Goal: Task Accomplishment & Management: Complete application form

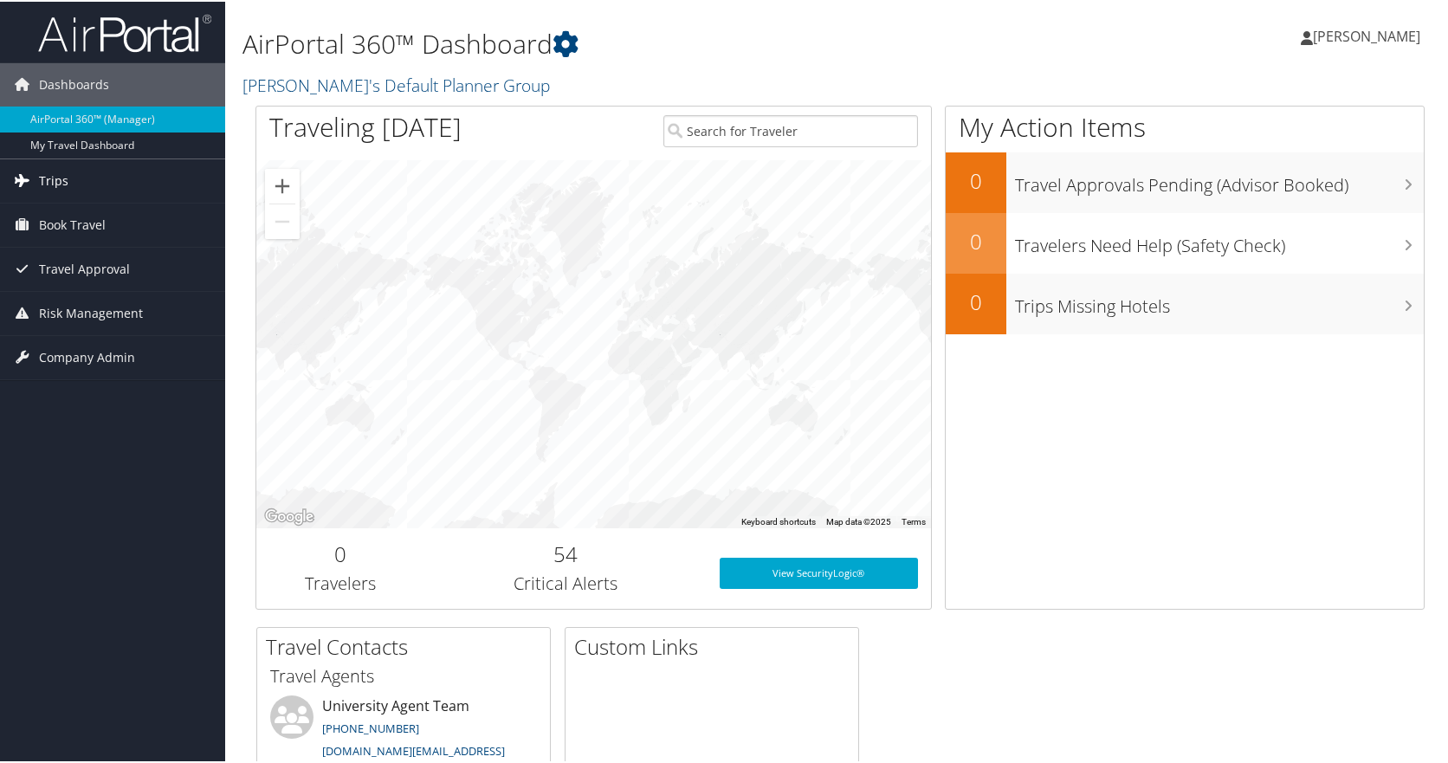
click at [44, 176] on span "Trips" at bounding box center [53, 179] width 29 height 43
click at [83, 295] on span "Book Travel" at bounding box center [72, 301] width 67 height 43
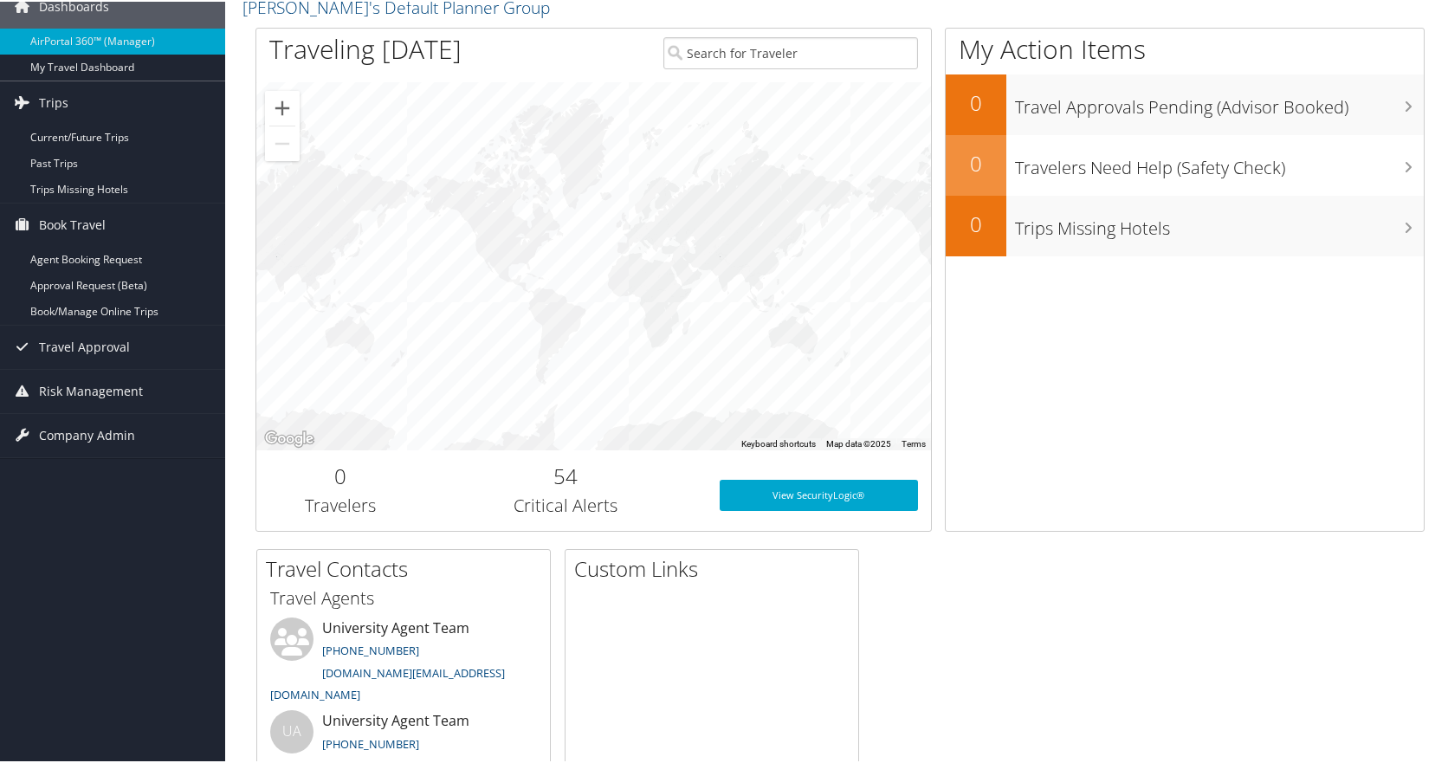
scroll to position [70, 0]
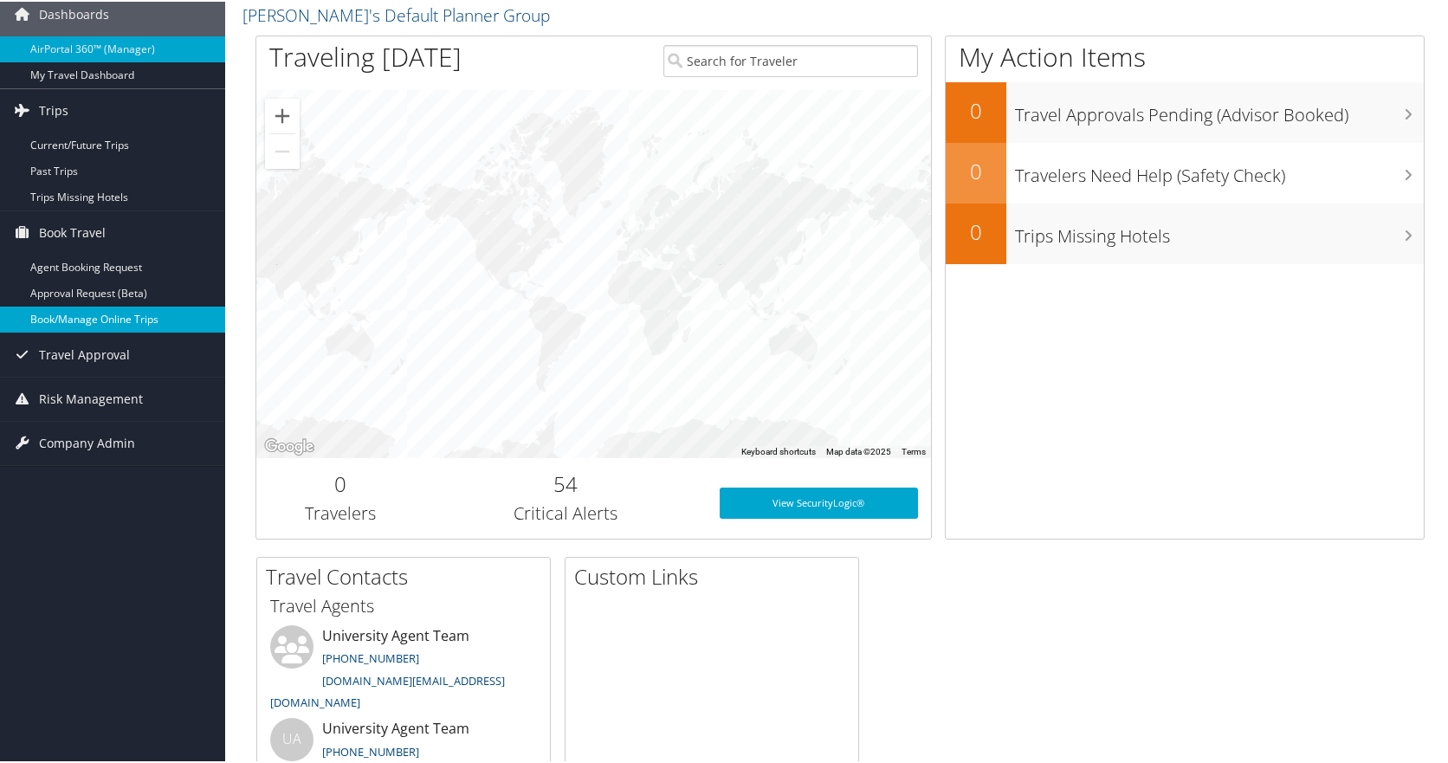
click at [111, 320] on link "Book/Manage Online Trips" at bounding box center [112, 318] width 225 height 26
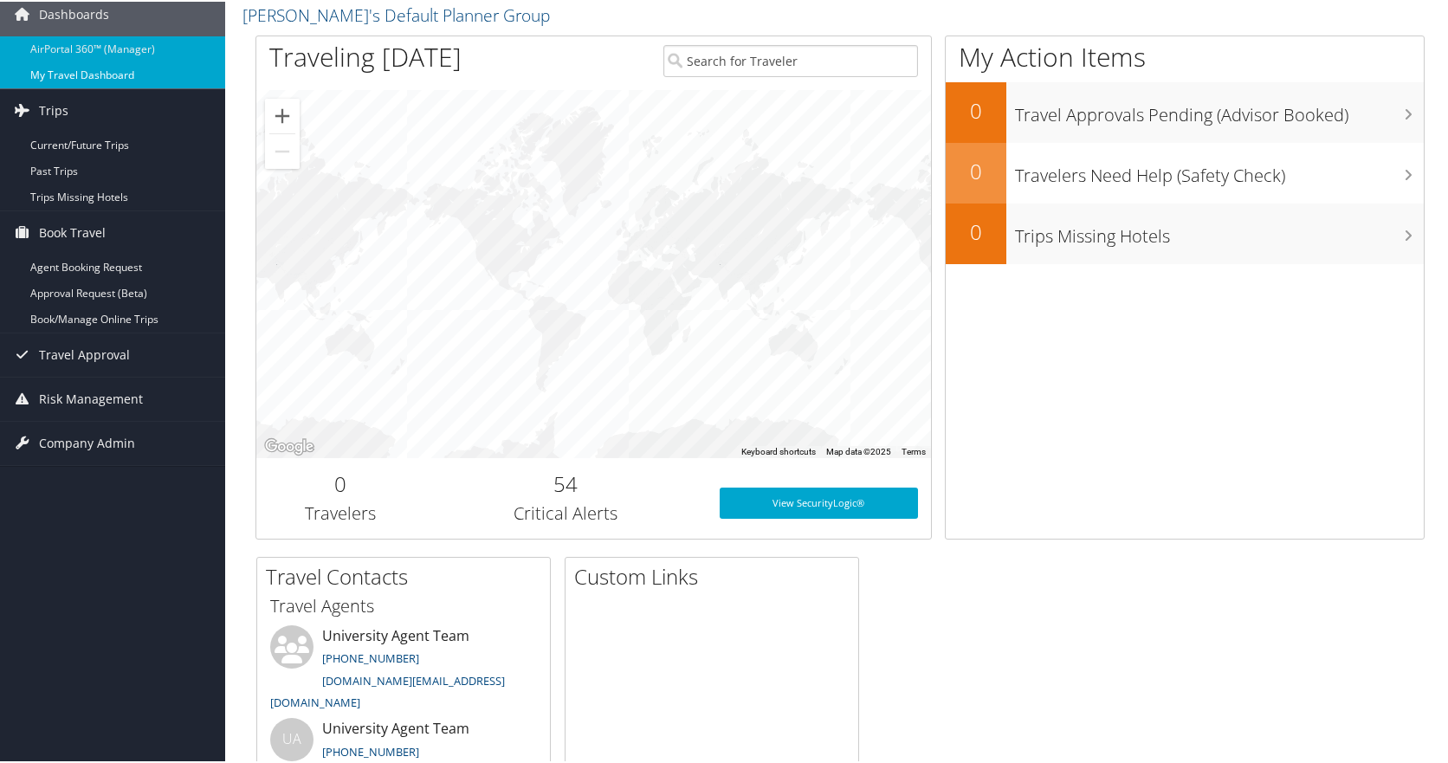
click at [75, 76] on link "My Travel Dashboard" at bounding box center [112, 74] width 225 height 26
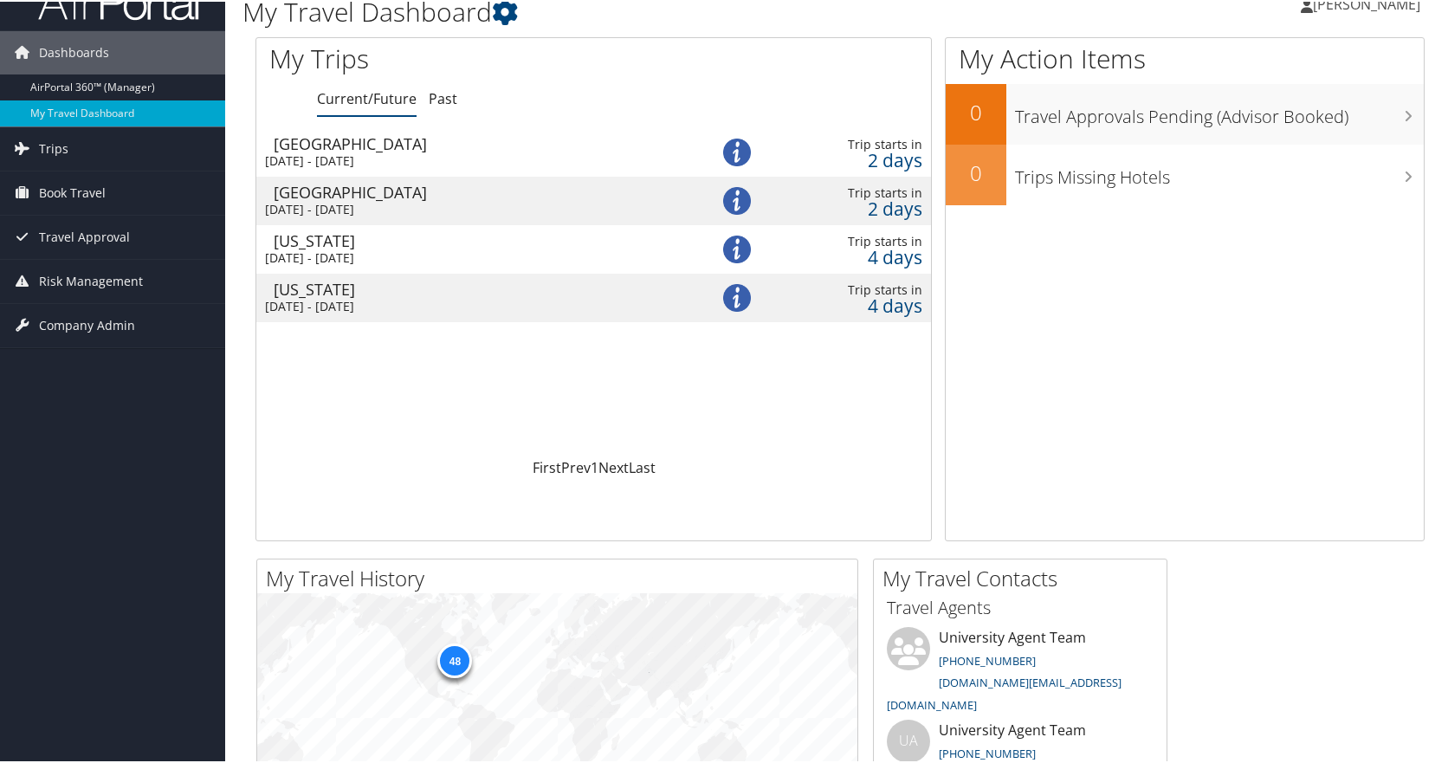
scroll to position [23, 0]
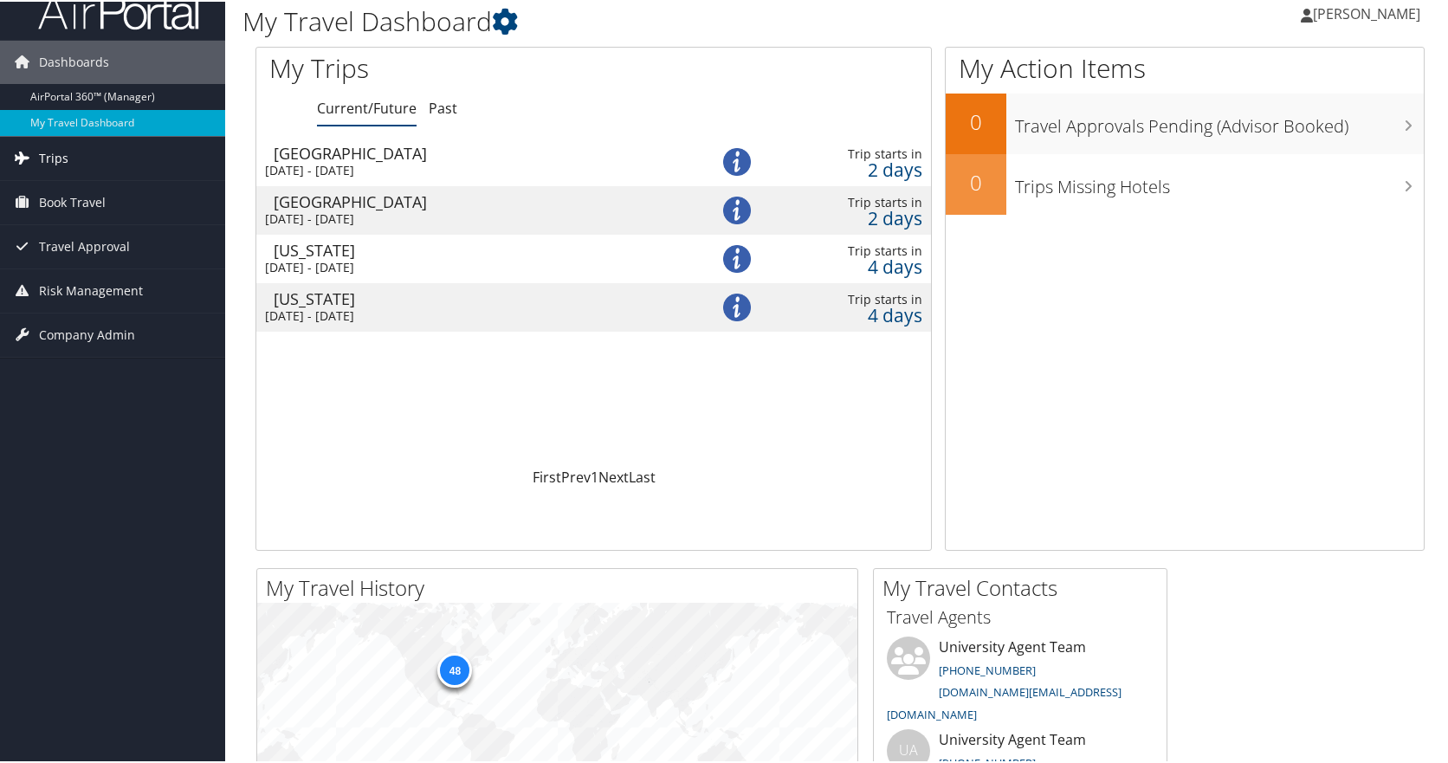
click at [28, 165] on icon at bounding box center [22, 156] width 26 height 26
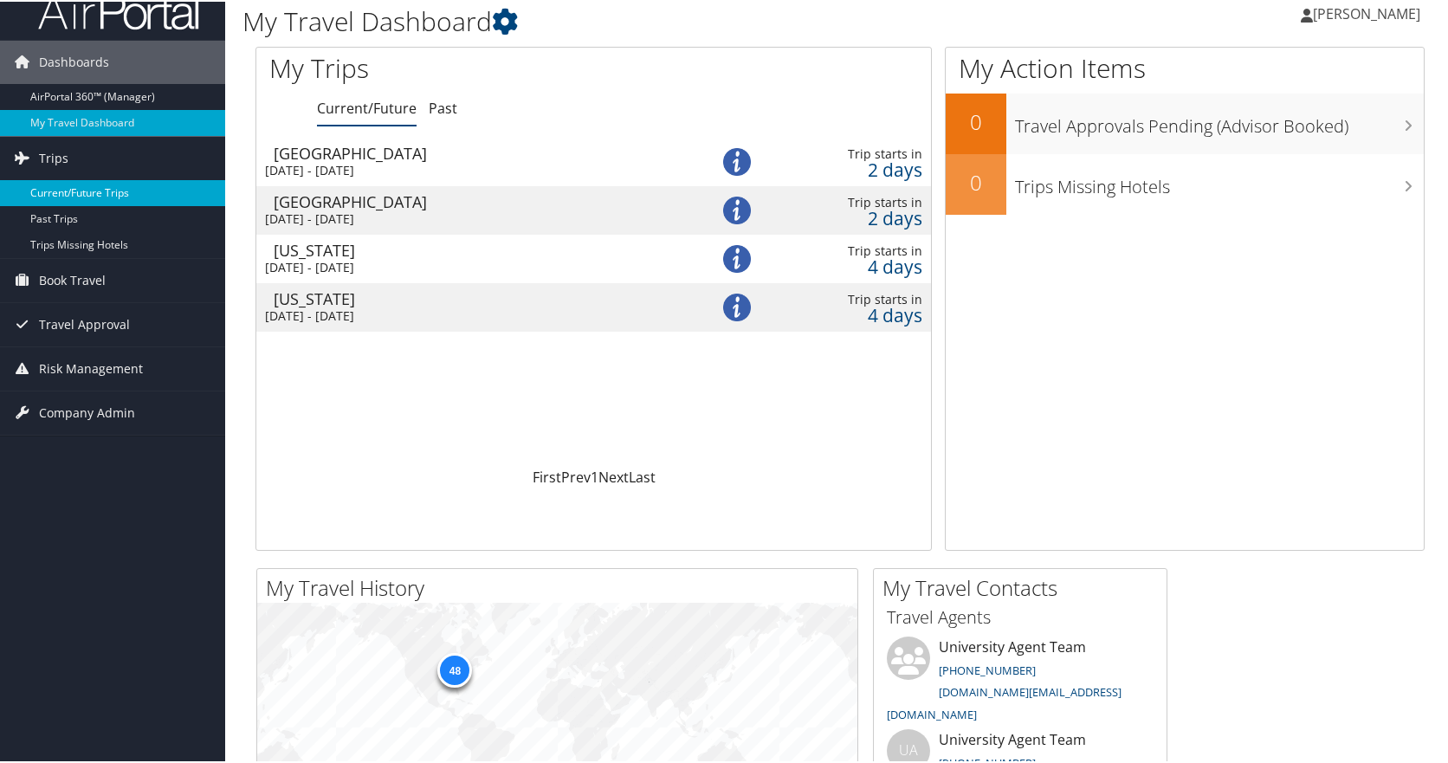
click at [51, 189] on link "Current/Future Trips" at bounding box center [112, 191] width 225 height 26
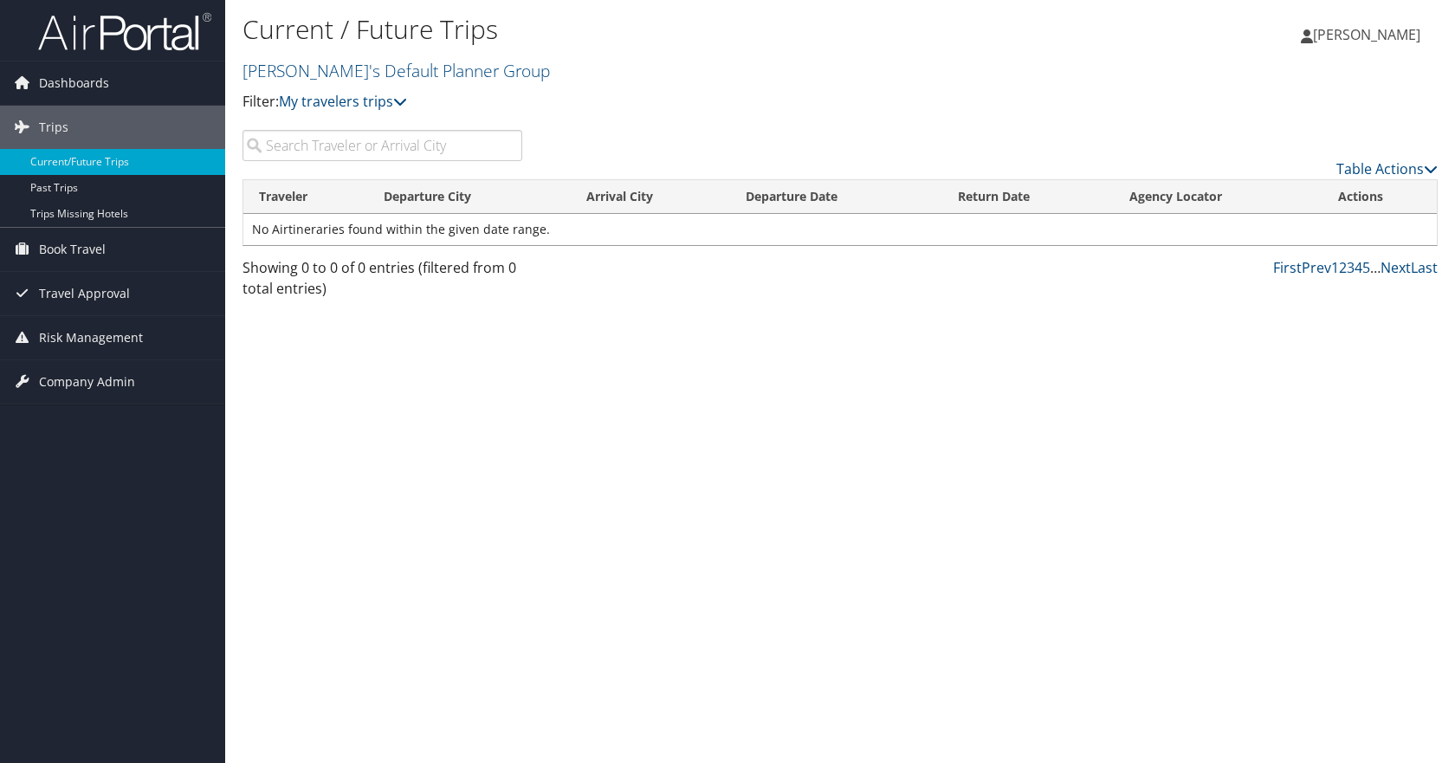
click at [1343, 36] on span "[PERSON_NAME]" at bounding box center [1366, 34] width 107 height 19
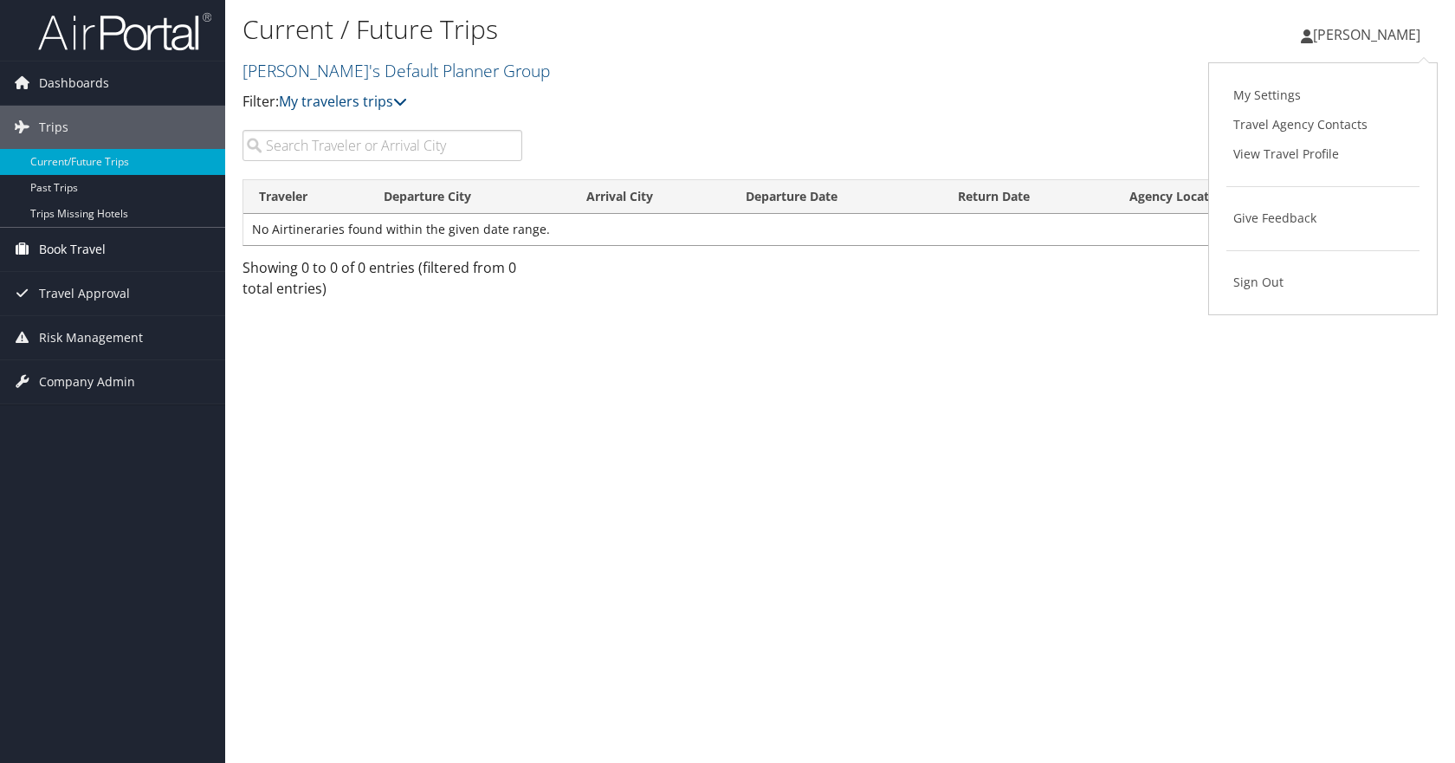
click at [82, 255] on span "Book Travel" at bounding box center [72, 249] width 67 height 43
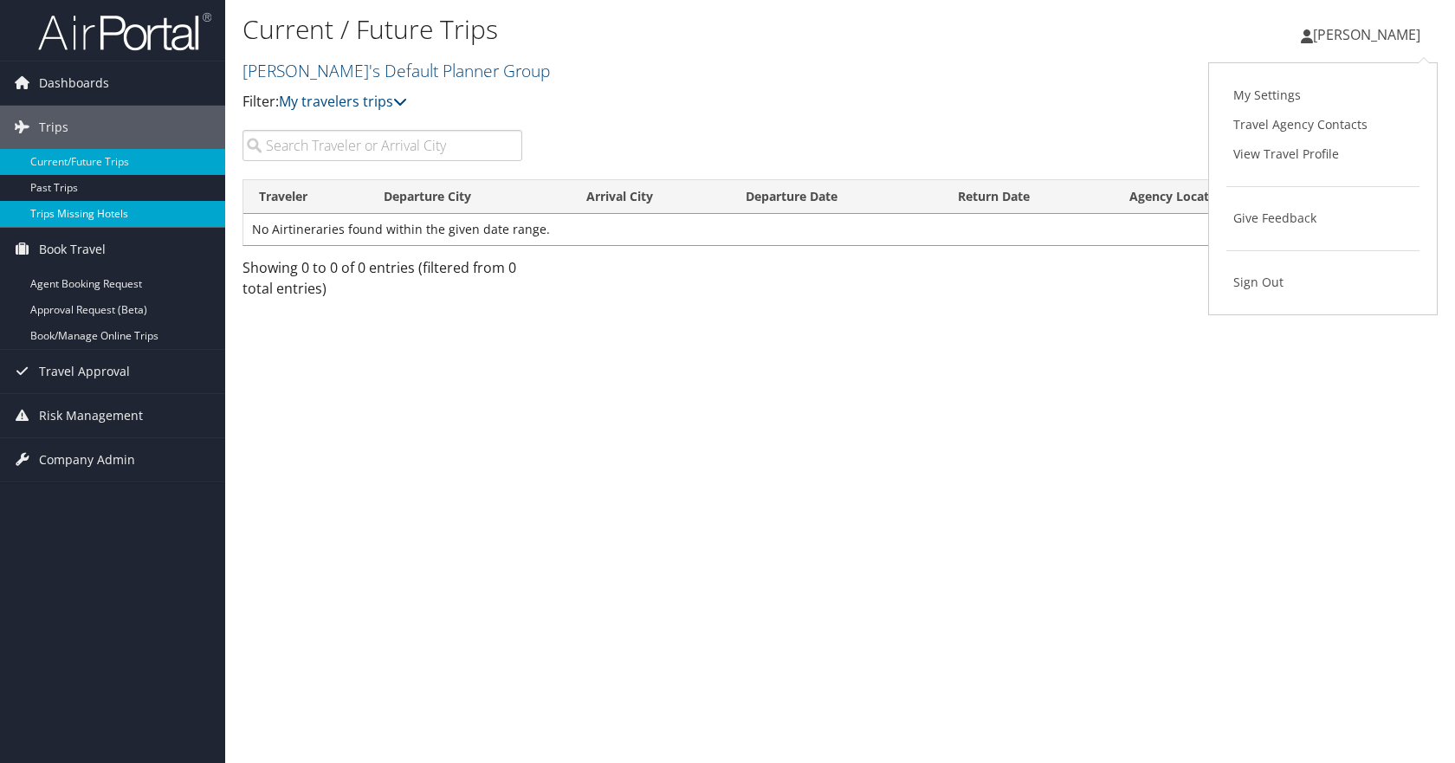
click at [93, 209] on link "Trips Missing Hotels" at bounding box center [112, 214] width 225 height 26
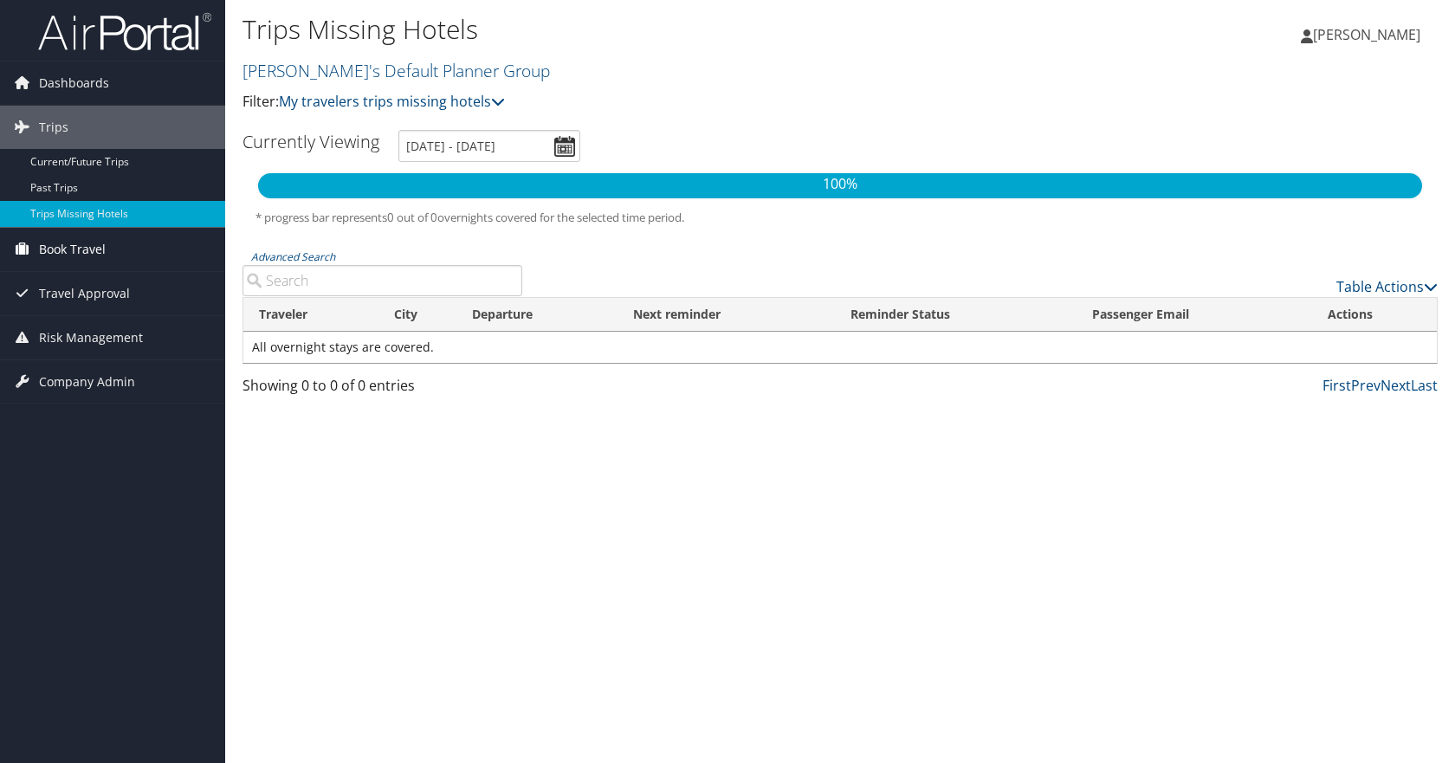
click at [130, 249] on link "Book Travel" at bounding box center [112, 249] width 225 height 43
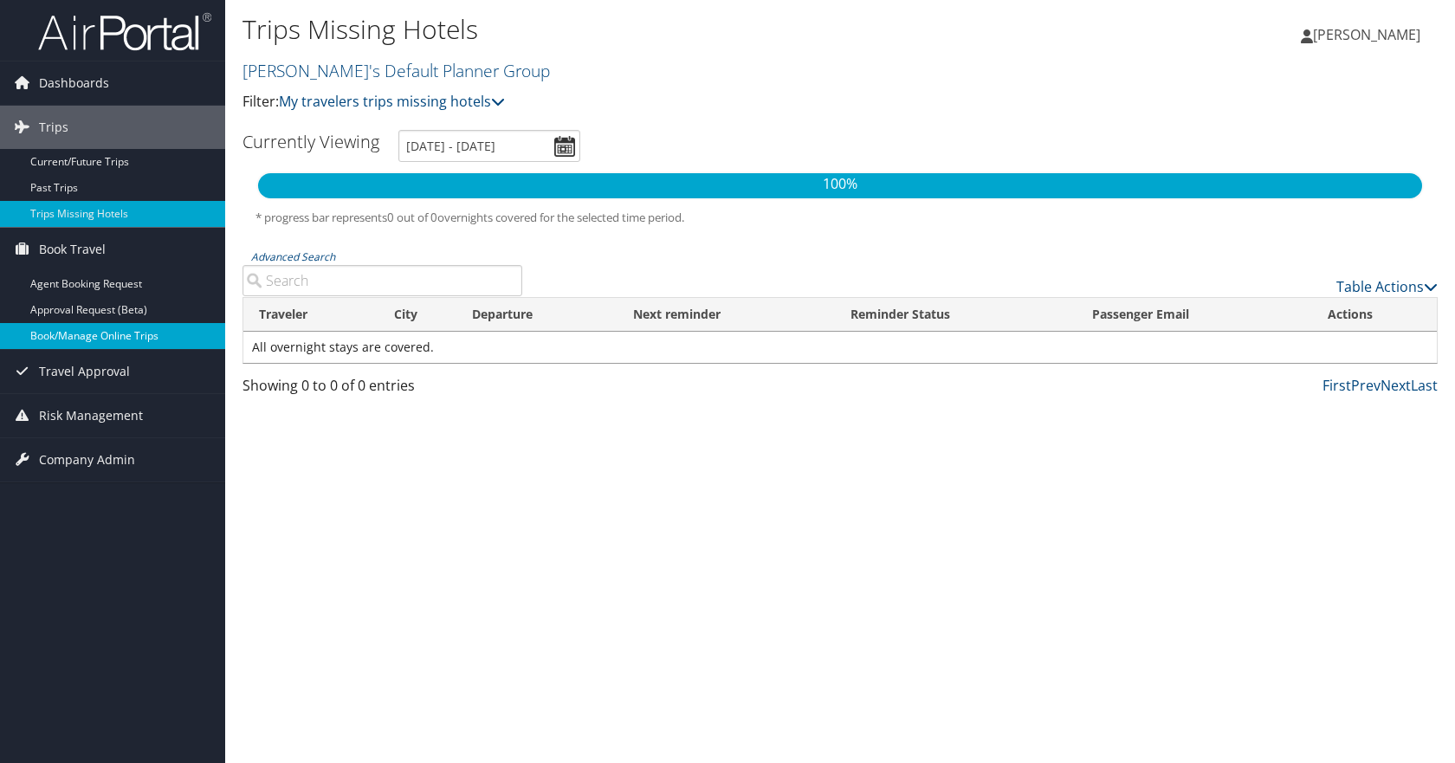
click at [108, 327] on link "Book/Manage Online Trips" at bounding box center [112, 336] width 225 height 26
click at [1382, 28] on span "[PERSON_NAME]" at bounding box center [1366, 34] width 107 height 19
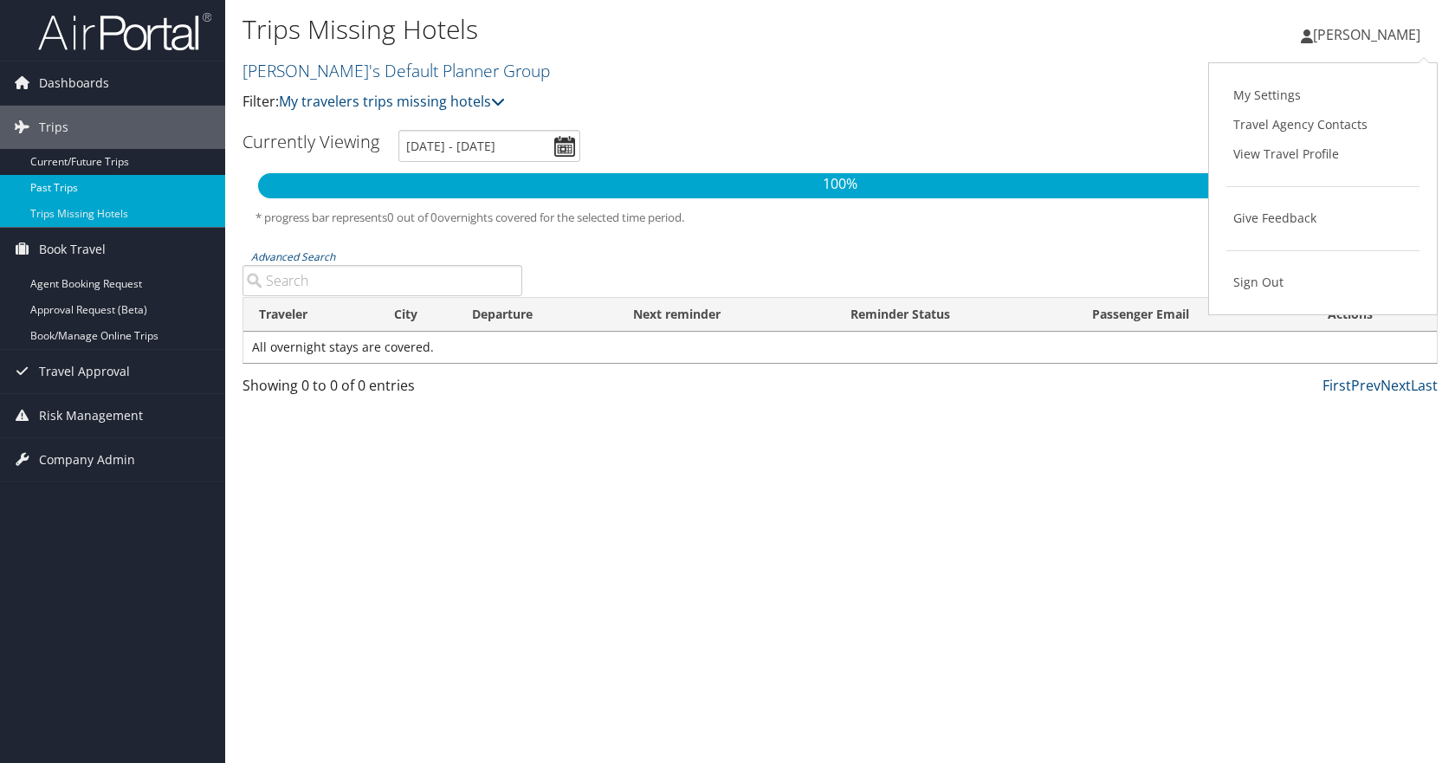
click at [51, 185] on link "Past Trips" at bounding box center [112, 188] width 225 height 26
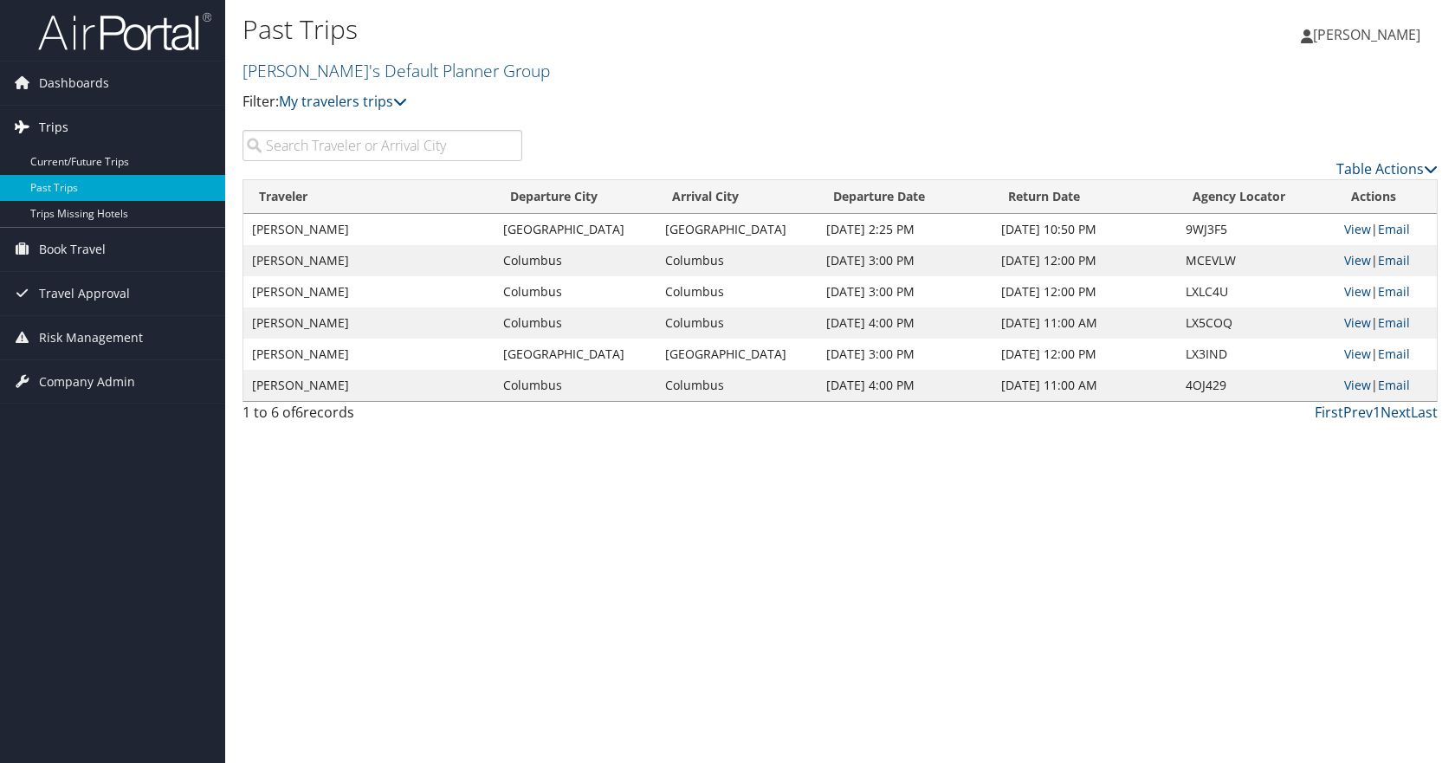
click at [68, 125] on link "Trips" at bounding box center [112, 127] width 225 height 43
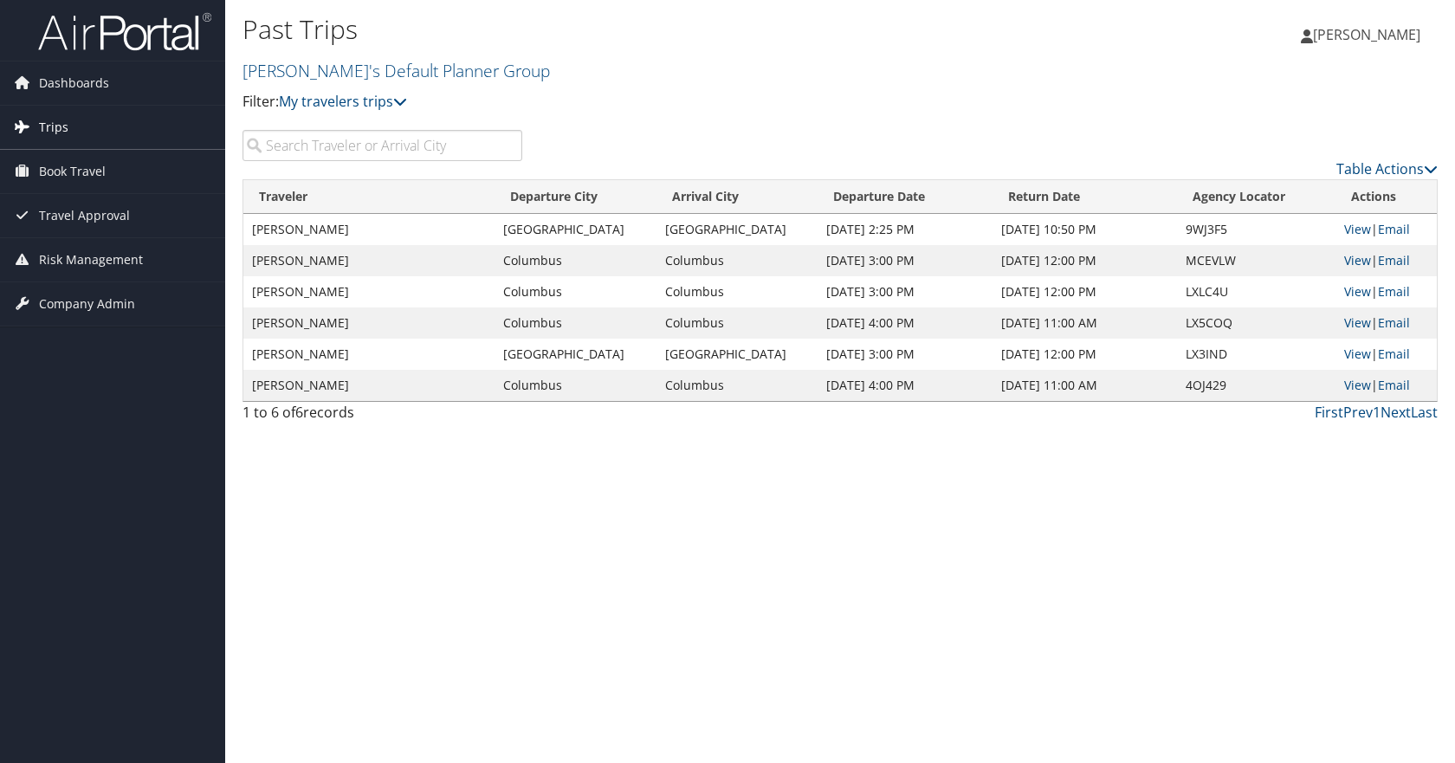
click at [68, 125] on link "Trips" at bounding box center [112, 127] width 225 height 43
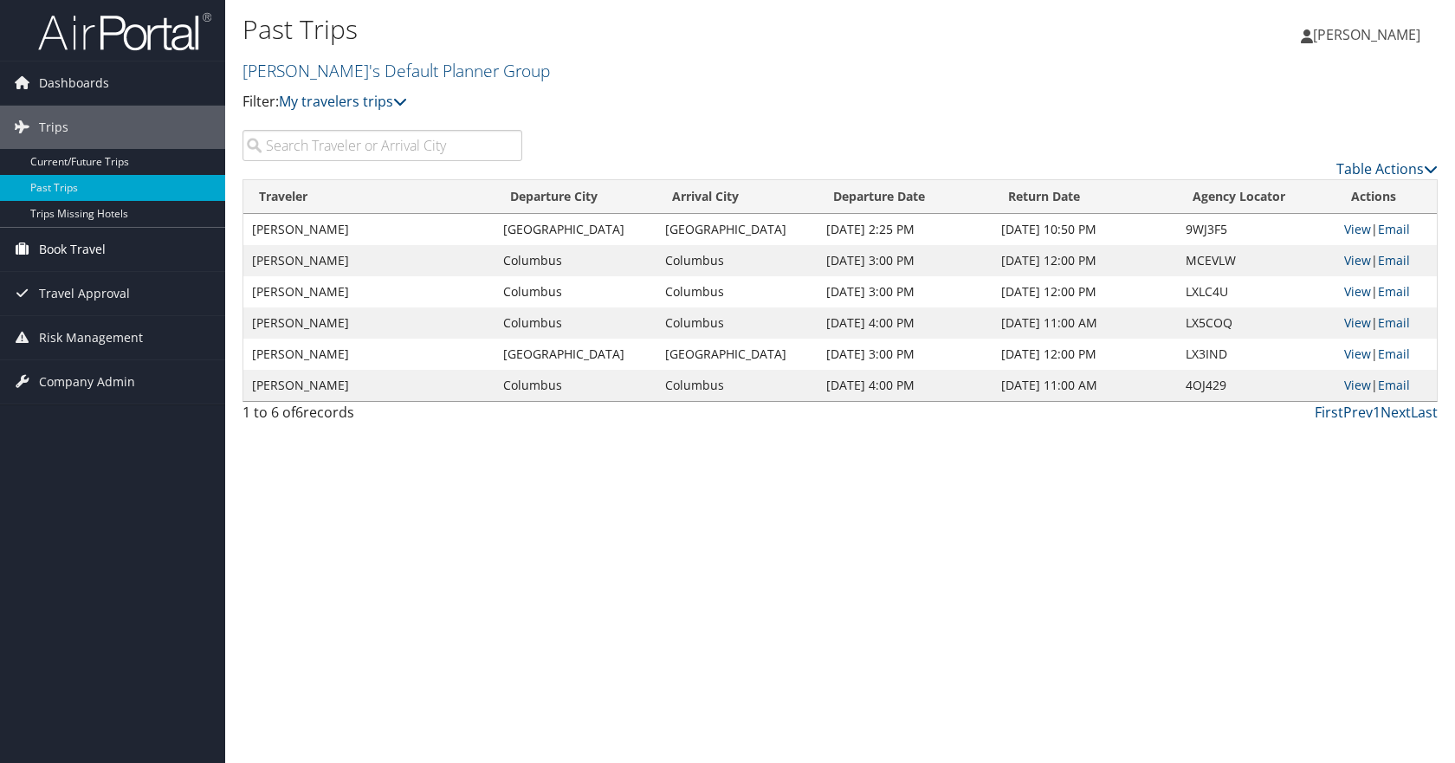
click at [79, 230] on span "Book Travel" at bounding box center [72, 249] width 67 height 43
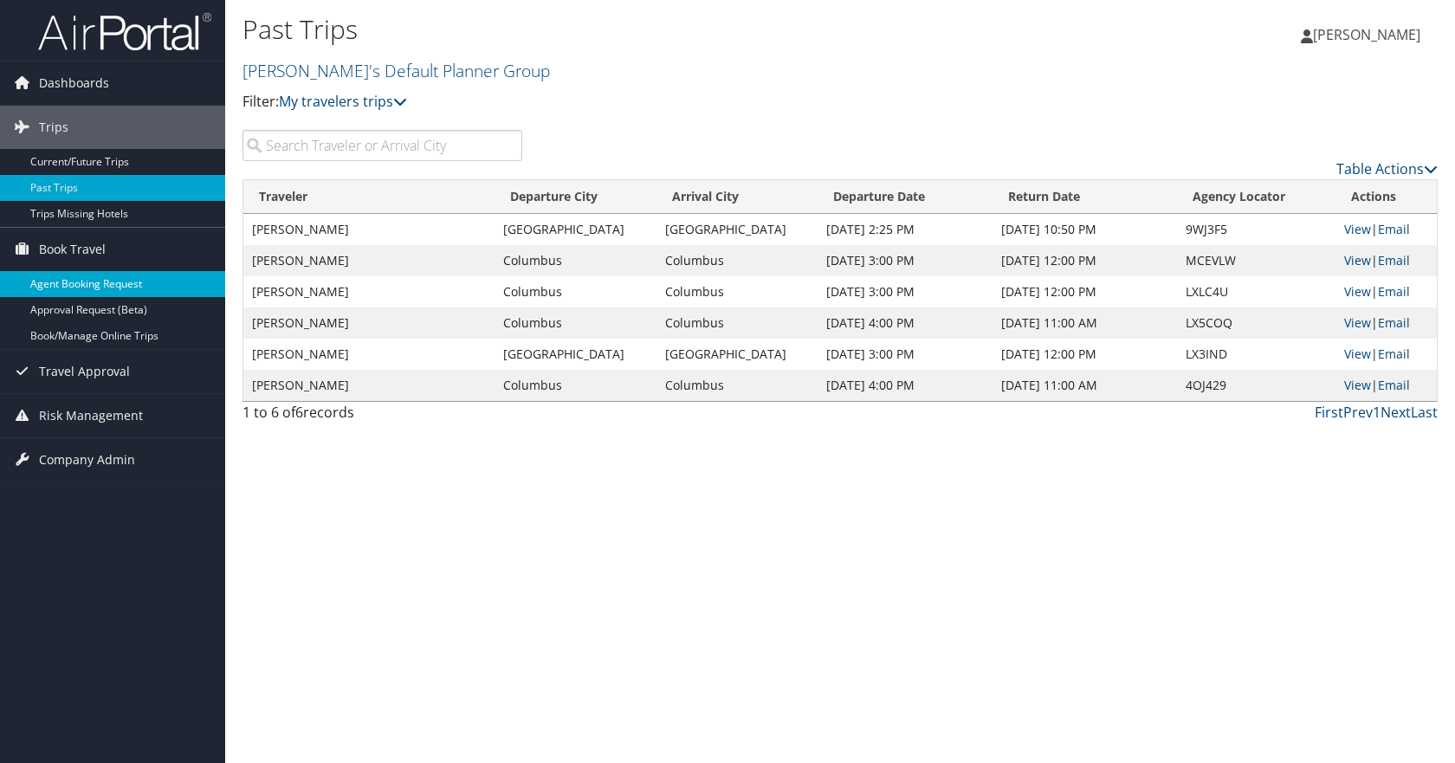
click at [90, 275] on link "Agent Booking Request" at bounding box center [112, 284] width 225 height 26
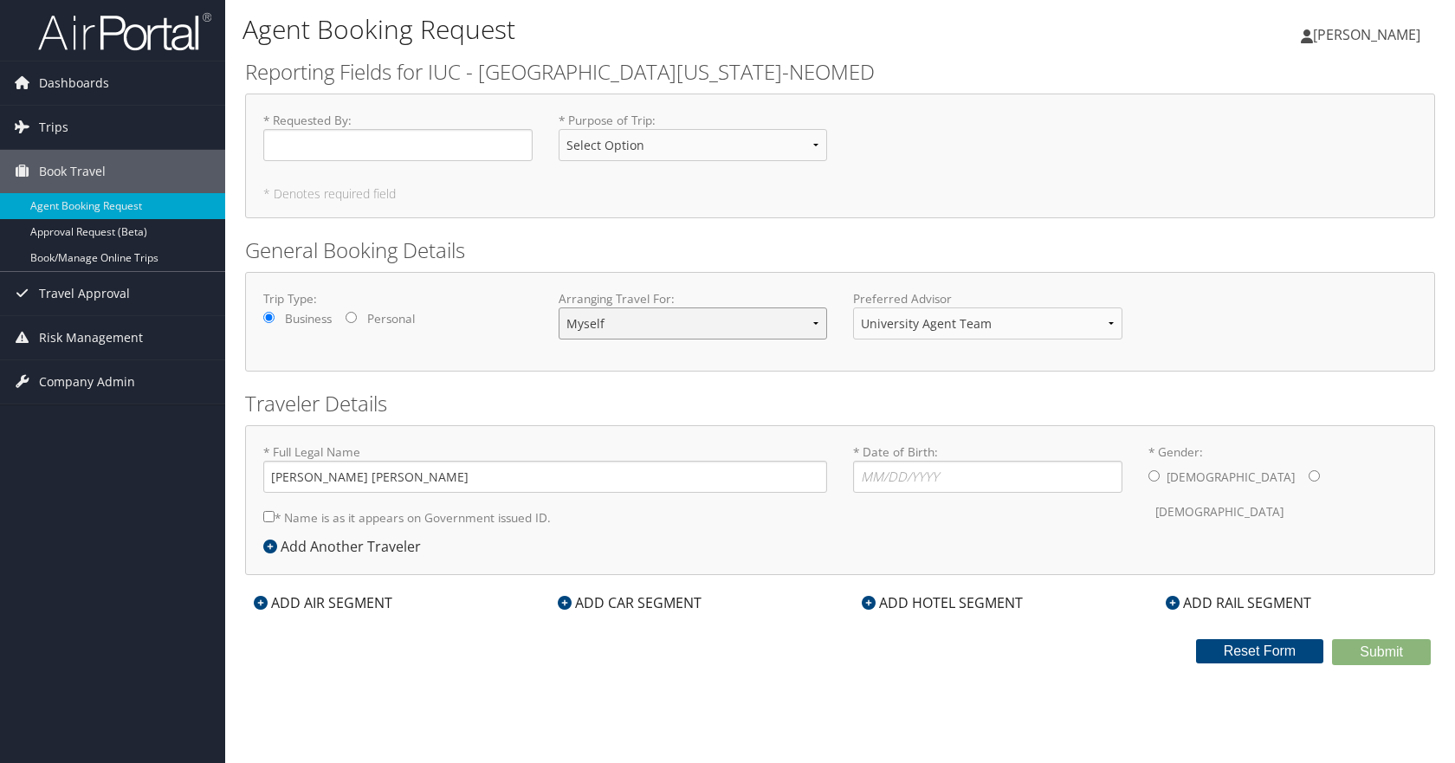
click at [812, 325] on select "Myself Another Traveler Guest Traveler" at bounding box center [693, 323] width 269 height 32
select select "another"
click at [559, 307] on select "Myself Another Traveler Guest Traveler" at bounding box center [693, 323] width 269 height 32
click at [666, 144] on select "Select Option Conference Faculty Development Fundraising International Student …" at bounding box center [693, 145] width 269 height 32
click at [963, 159] on div "* Requested By : Required * Purpose of Trip : Select Option Conference Faculty …" at bounding box center [840, 143] width 1180 height 63
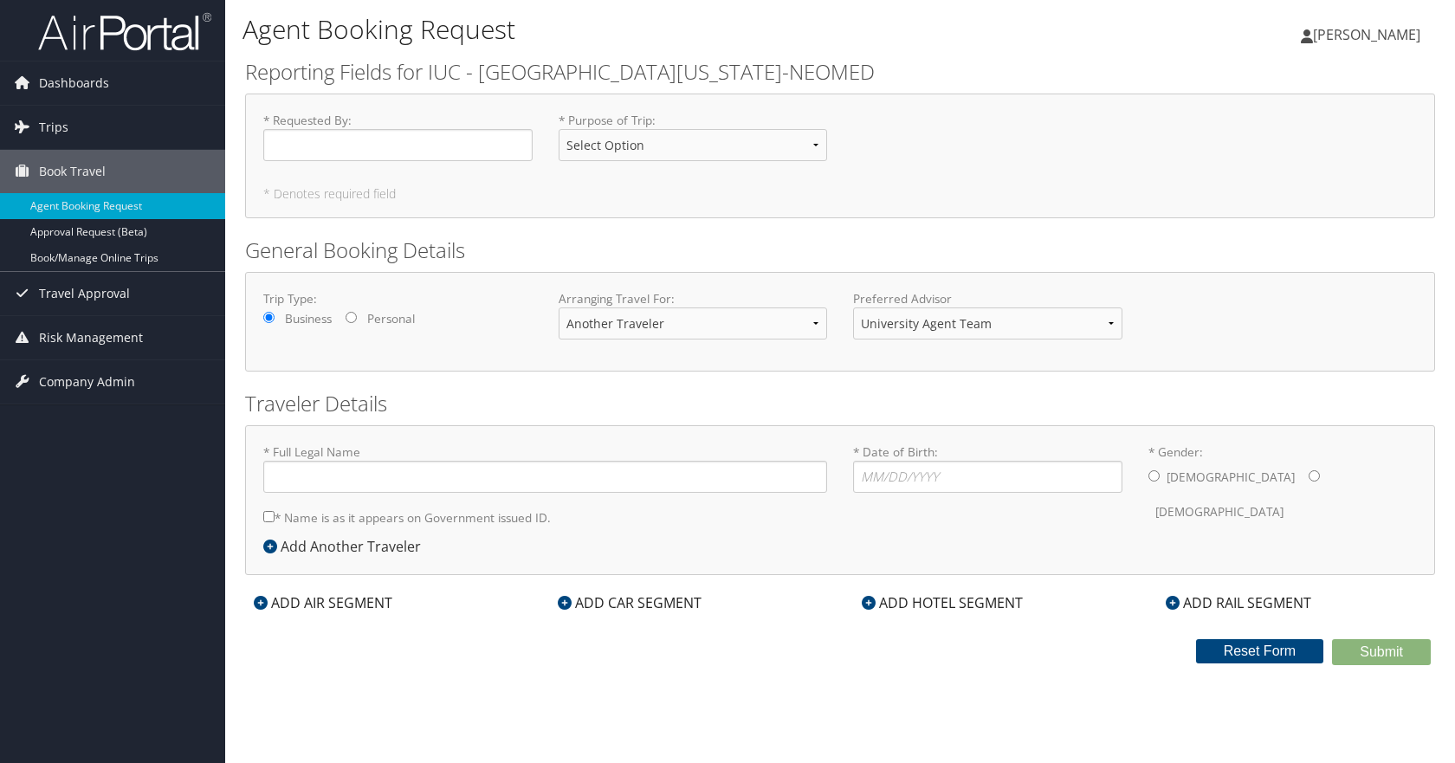
click at [353, 316] on input "Personal" at bounding box center [351, 317] width 11 height 11
radio input "true"
click at [513, 139] on input "* Requested By : Required" at bounding box center [397, 145] width 269 height 32
type input "[PERSON_NAME]"
click at [610, 154] on select "Select Option Conference Faculty Development Fundraising International Student …" at bounding box center [693, 145] width 269 height 32
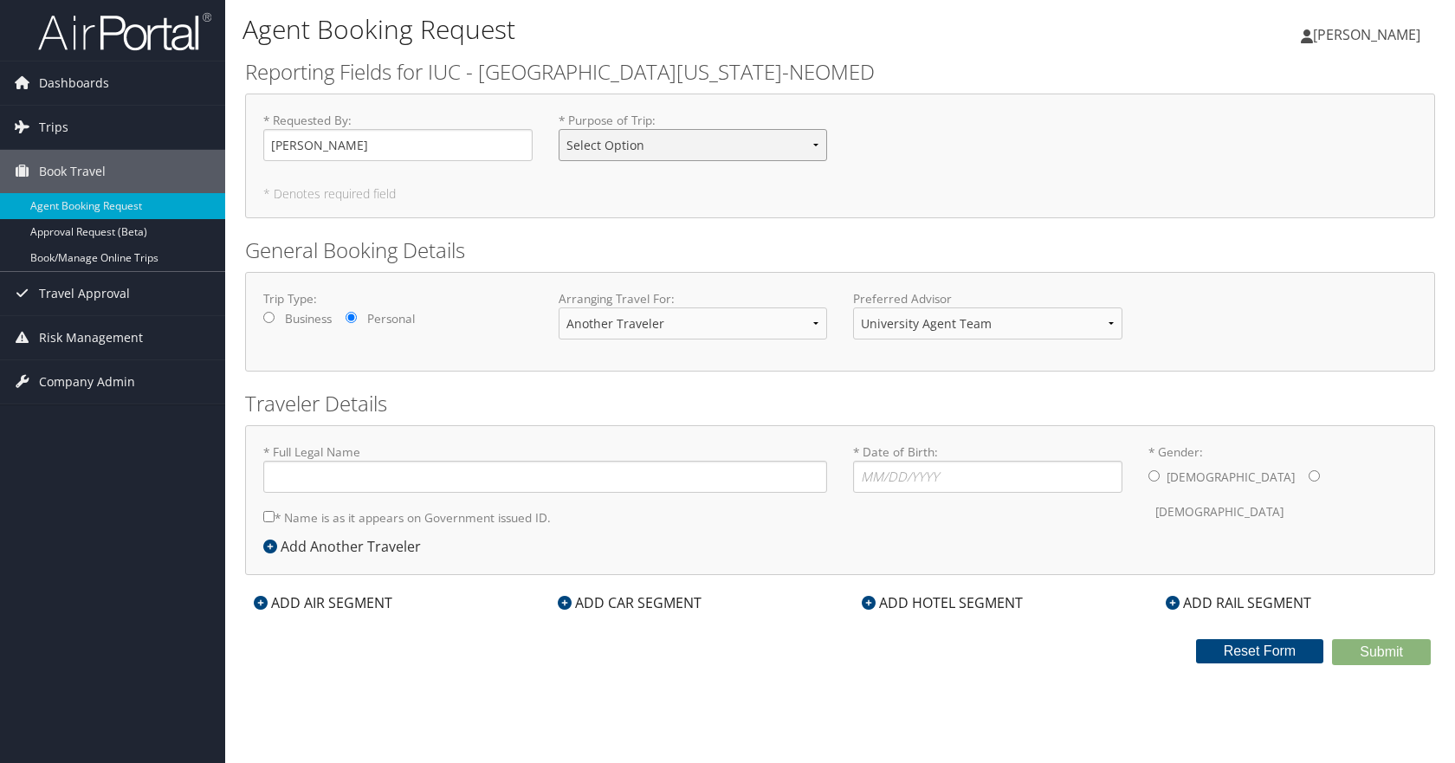
select select "Offsite Meetings"
click at [559, 129] on select "Select Option Conference Faculty Development Fundraising International Student …" at bounding box center [693, 145] width 269 height 32
click at [1309, 476] on input "* Gender: [DEMOGRAPHIC_DATA] [DEMOGRAPHIC_DATA]" at bounding box center [1314, 475] width 11 height 11
radio input "true"
click at [296, 483] on input "* Full Legal Name" at bounding box center [545, 477] width 564 height 32
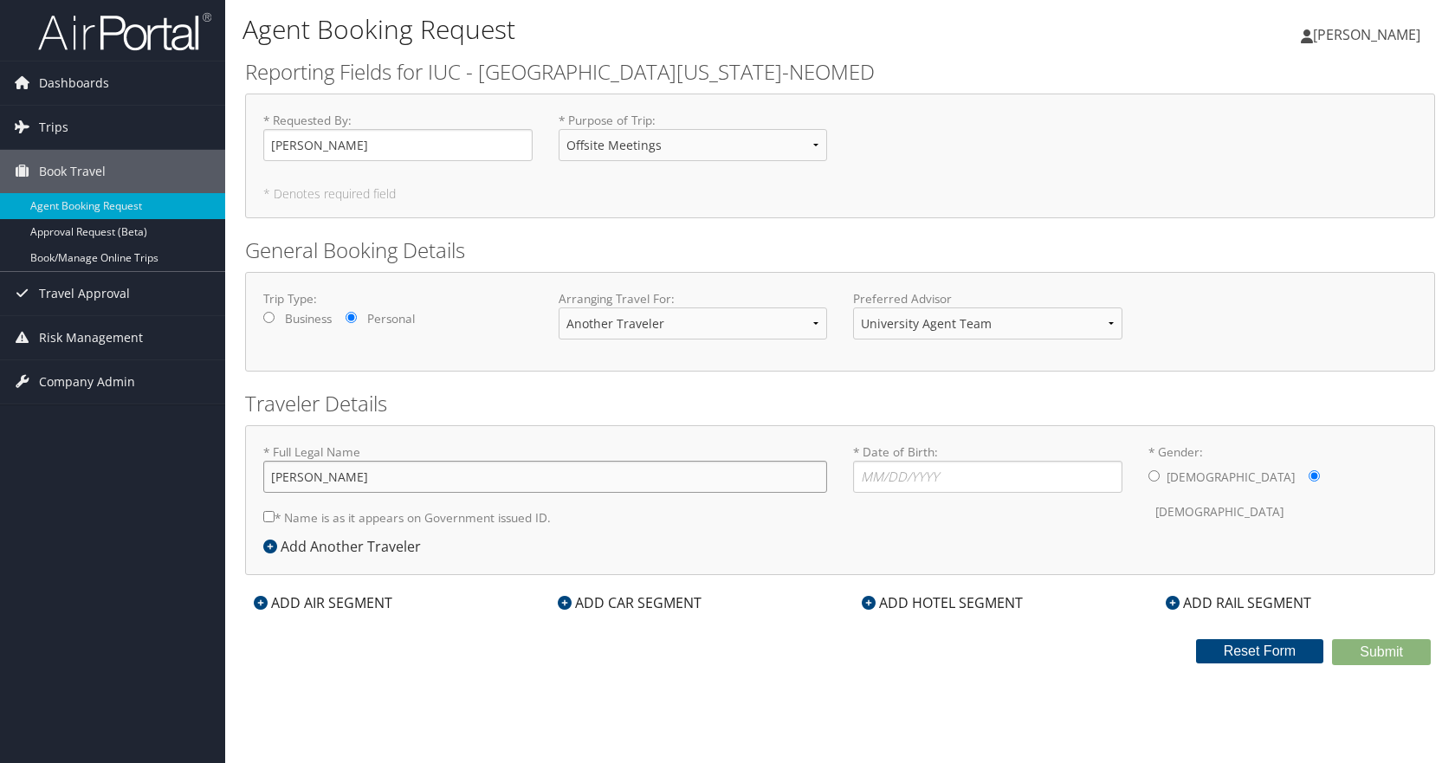
type input "[PERSON_NAME]"
click at [868, 482] on input "* Date of Birth: Invalid Date" at bounding box center [987, 477] width 269 height 32
type input "[DATE]"
click at [272, 516] on input "* Name is as it appears on Government issued ID." at bounding box center [268, 516] width 11 height 11
checkbox input "true"
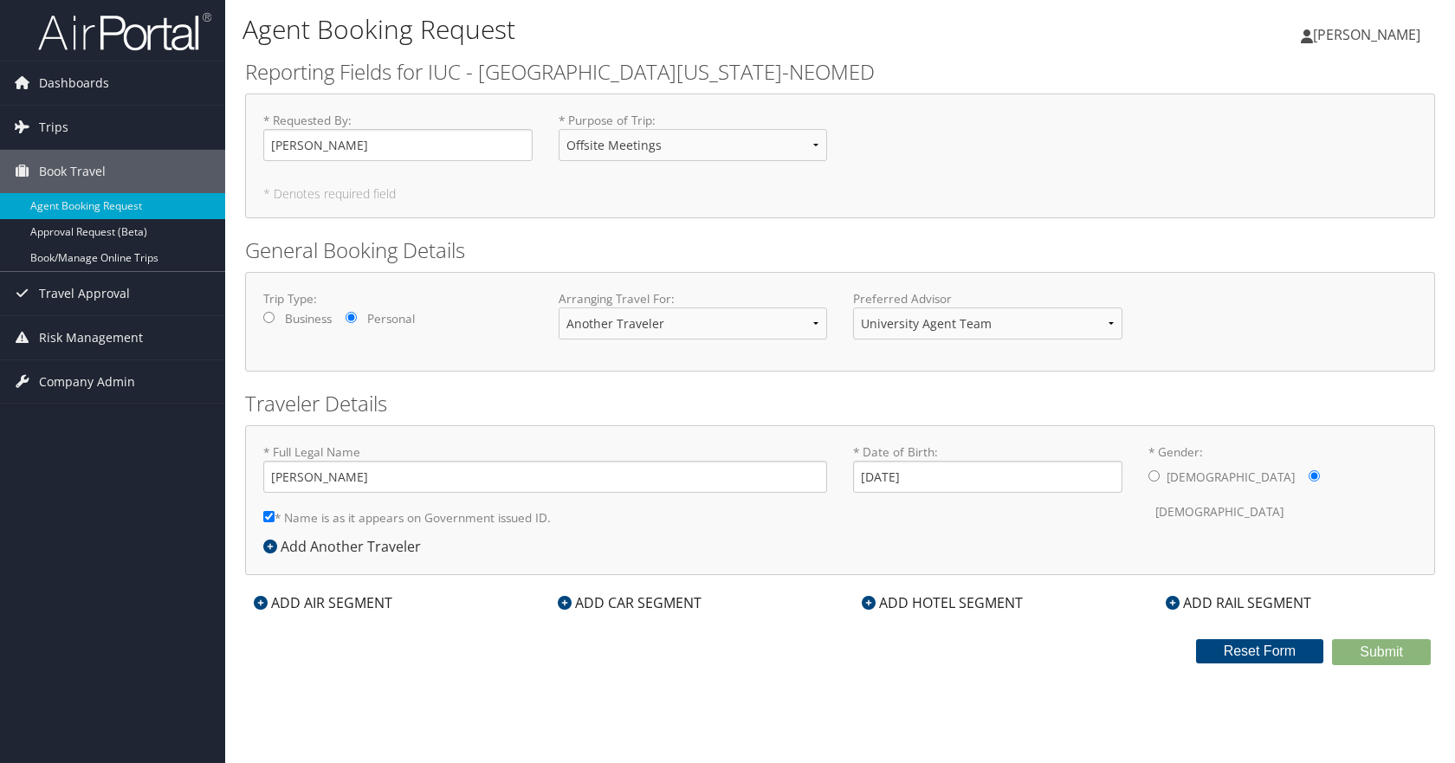
click at [635, 605] on div "ADD CAR SEGMENT" at bounding box center [629, 602] width 161 height 21
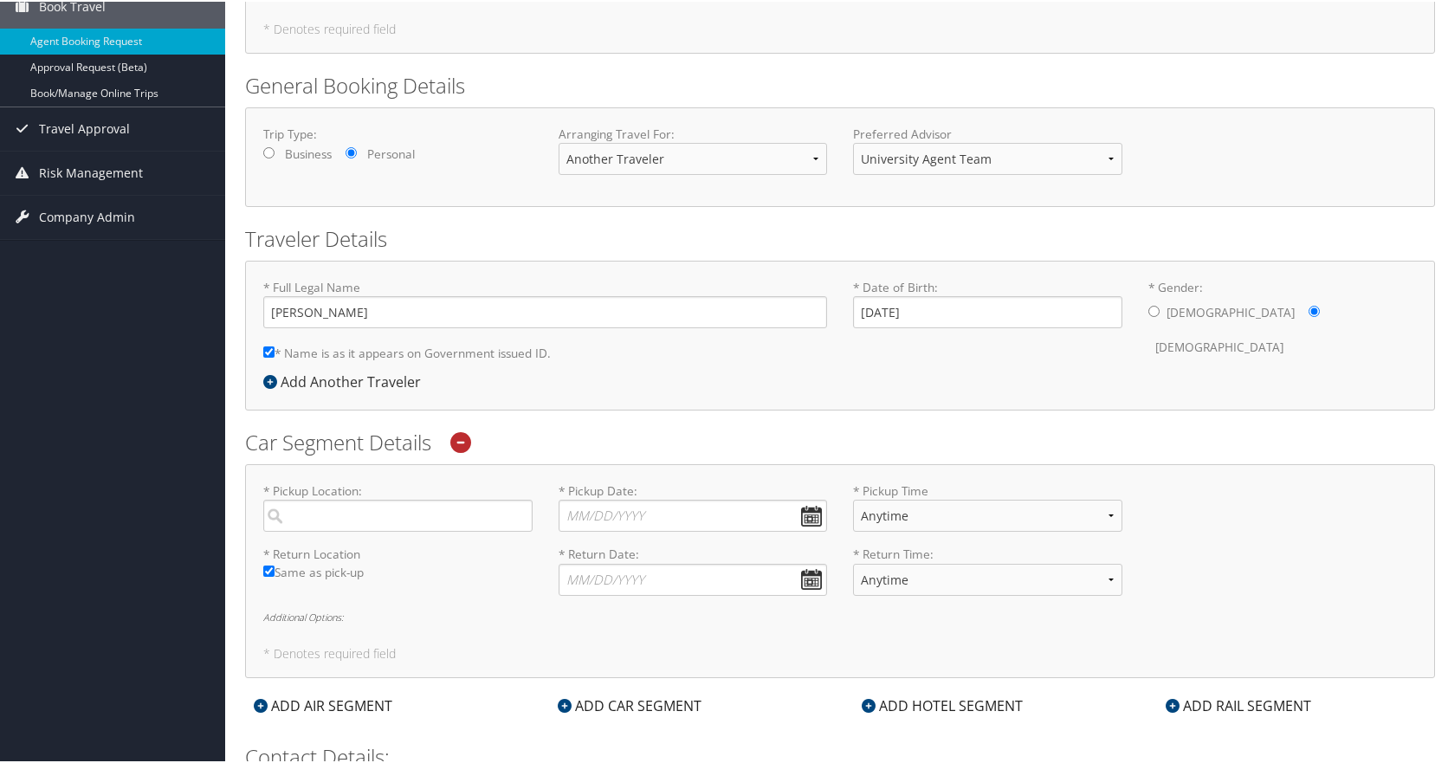
scroll to position [87, 0]
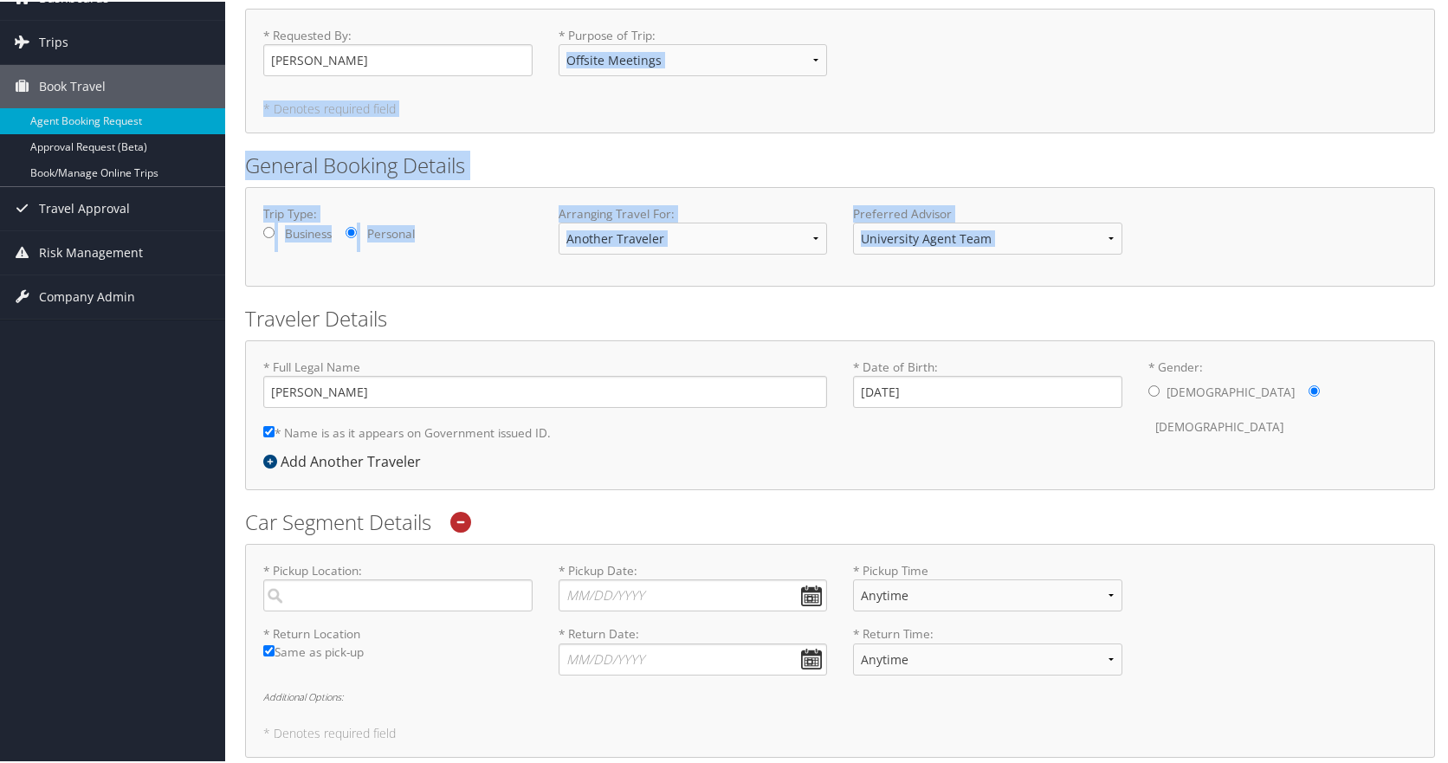
drag, startPoint x: 1447, startPoint y: 75, endPoint x: 1485, endPoint y: 202, distance: 131.8
click at [1454, 202] on html "Menu Dashboards ► AirPortal 360™ (Manager) My Travel Dashboard Trips ► Current/…" at bounding box center [727, 294] width 1455 height 763
click at [1318, 119] on div "* Requested By : [PERSON_NAME] Required * Purpose of Trip : Select Option Confe…" at bounding box center [840, 69] width 1190 height 125
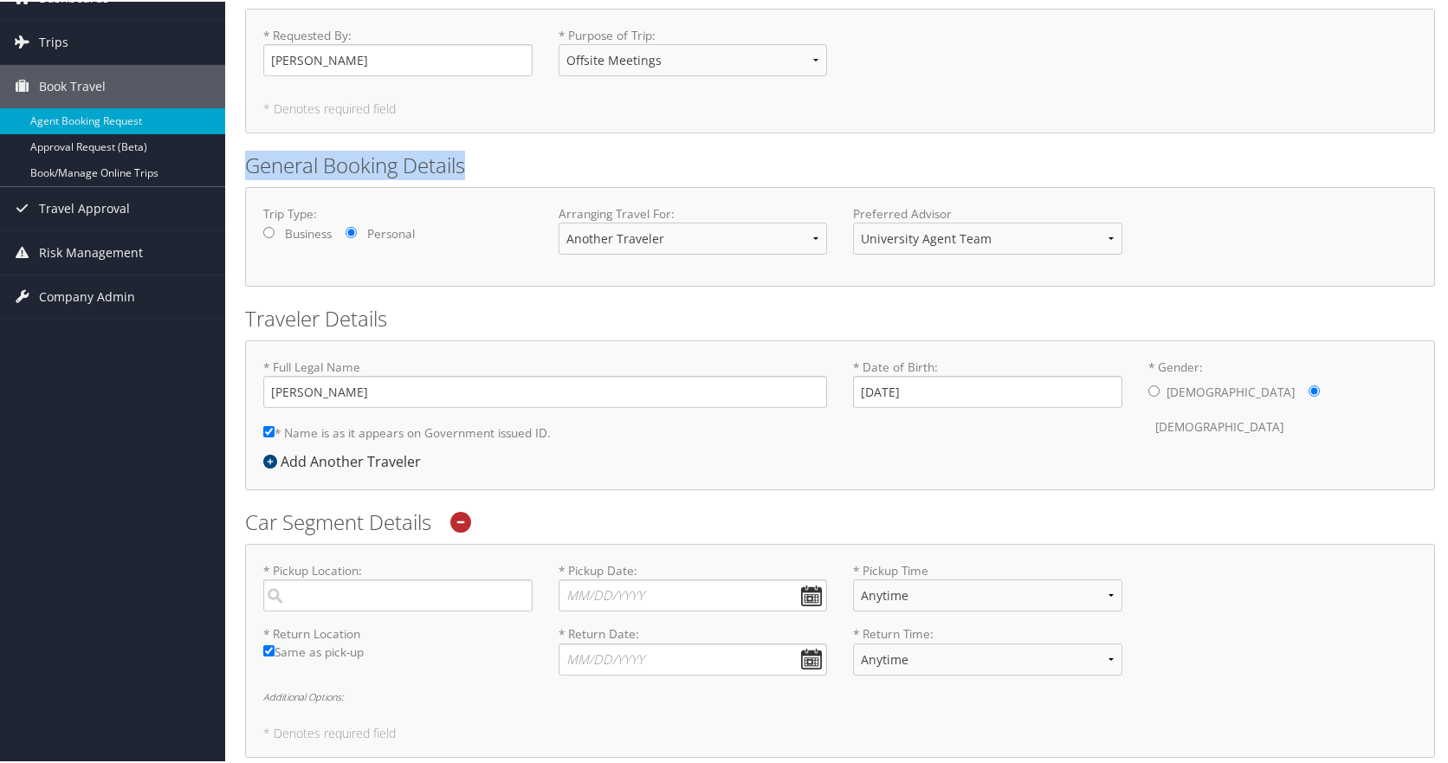
drag, startPoint x: 1446, startPoint y: 120, endPoint x: 1450, endPoint y: 146, distance: 26.3
click at [1450, 146] on html "Menu Dashboards ► AirPortal 360™ (Manager) My Travel Dashboard Trips ► Current/…" at bounding box center [727, 294] width 1455 height 763
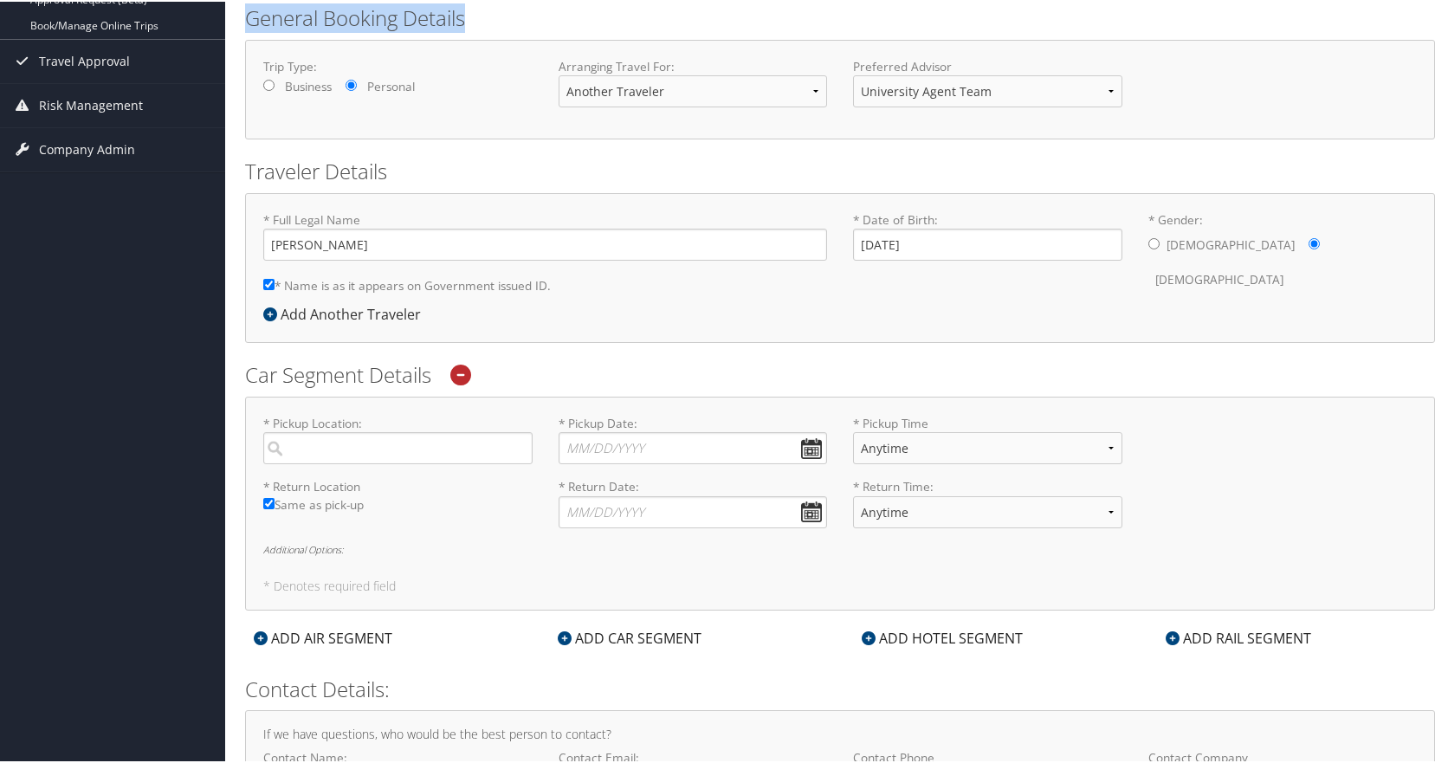
scroll to position [365, 0]
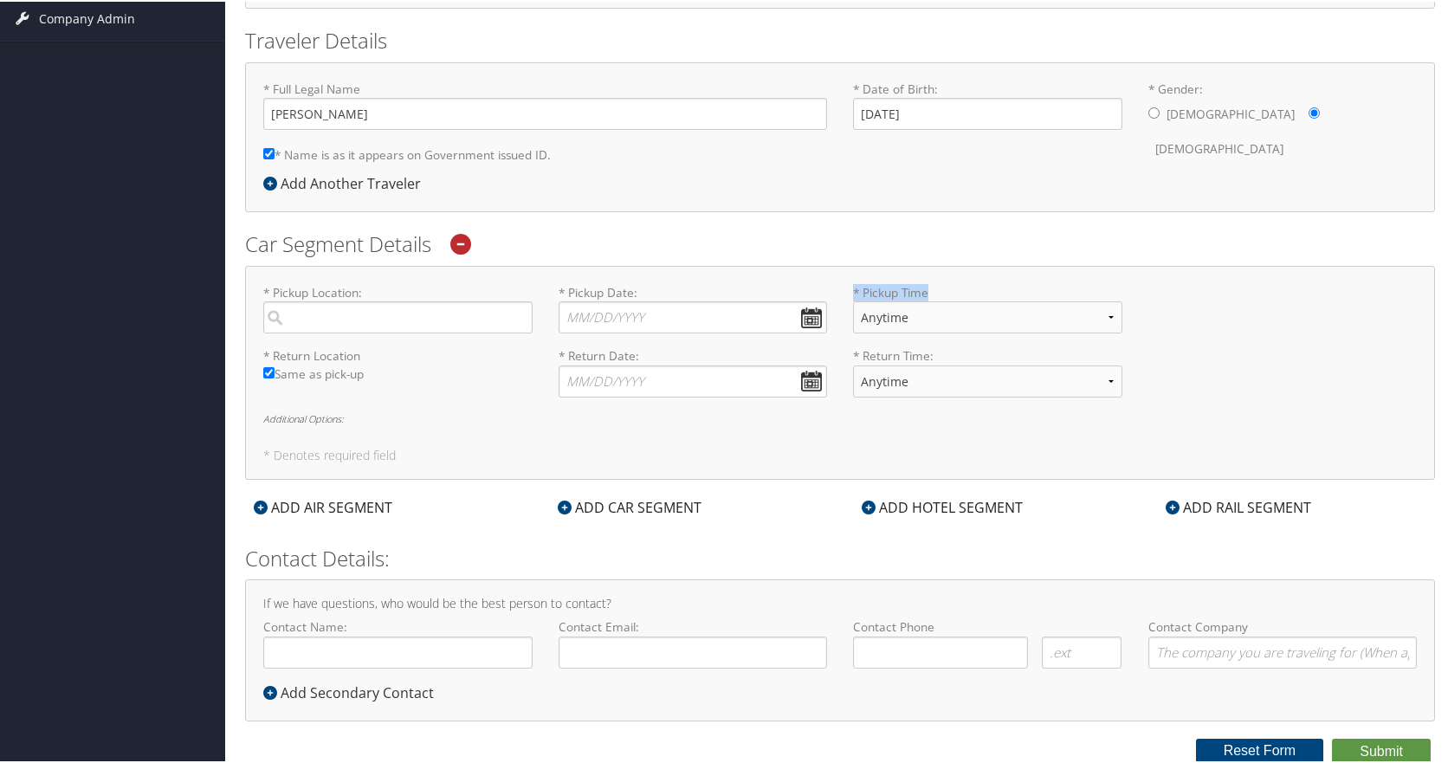
drag, startPoint x: 1445, startPoint y: 261, endPoint x: 1458, endPoint y: 340, distance: 79.9
click at [1454, 340] on html "Menu Dashboards ► AirPortal 360™ (Manager) My Travel Dashboard Trips ► Current/…" at bounding box center [727, 16] width 1455 height 763
click at [1346, 245] on h2 "Car Segment Details" at bounding box center [840, 242] width 1190 height 29
drag, startPoint x: 1445, startPoint y: 252, endPoint x: 1445, endPoint y: 230, distance: 21.7
click at [1445, 230] on div "Agent Booking Request [PERSON_NAME] [PERSON_NAME] My Settings Travel Agency Con…" at bounding box center [840, 199] width 1230 height 1128
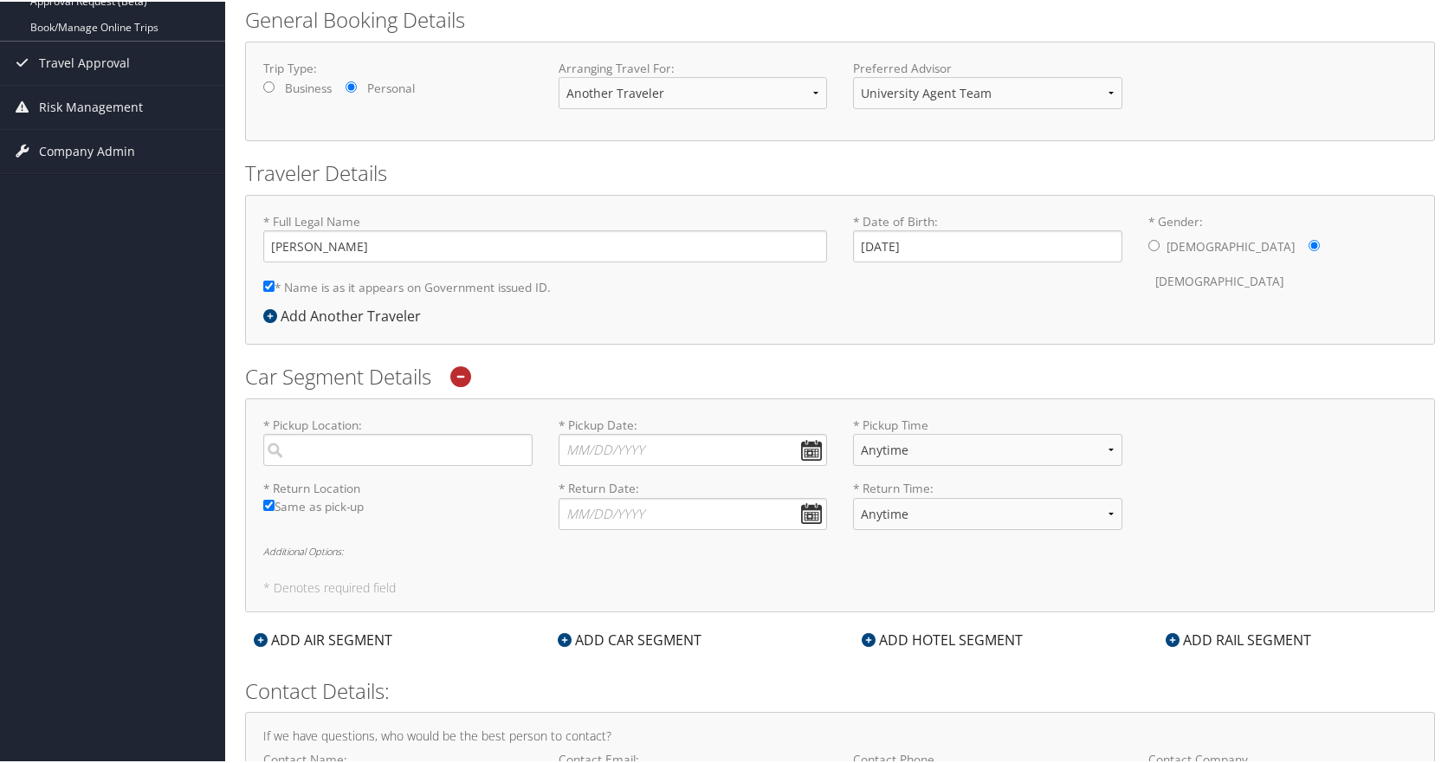
scroll to position [243, 0]
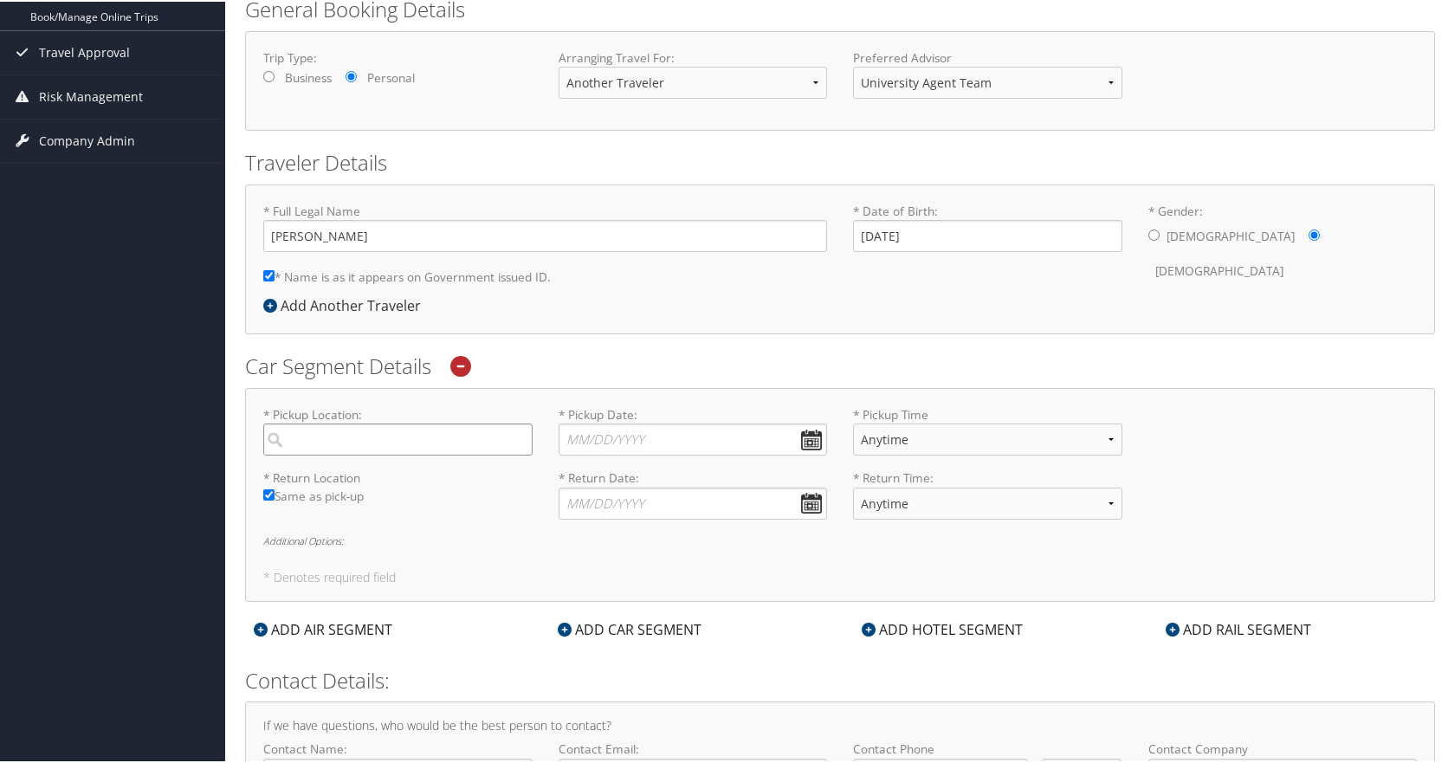
click at [405, 441] on input "search" at bounding box center [397, 438] width 269 height 32
click at [374, 476] on div "Worcester ([GEOGRAPHIC_DATA] MA)" at bounding box center [400, 485] width 246 height 44
click at [374, 454] on input "ORH" at bounding box center [397, 438] width 269 height 32
type input "[GEOGRAPHIC_DATA]"
click at [809, 428] on input "* Pickup Date: Dates must be valid" at bounding box center [693, 438] width 269 height 32
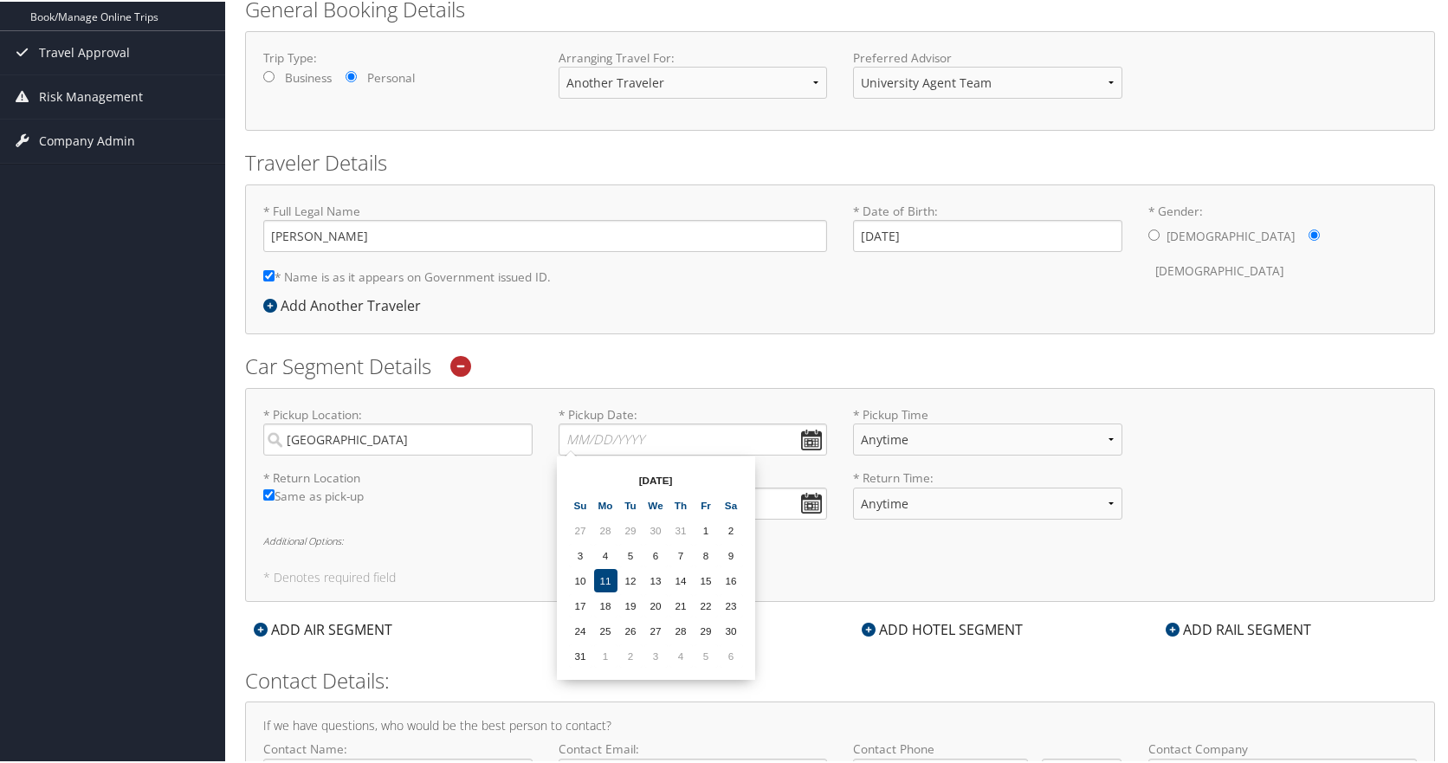
click at [729, 583] on td "16" at bounding box center [731, 578] width 23 height 23
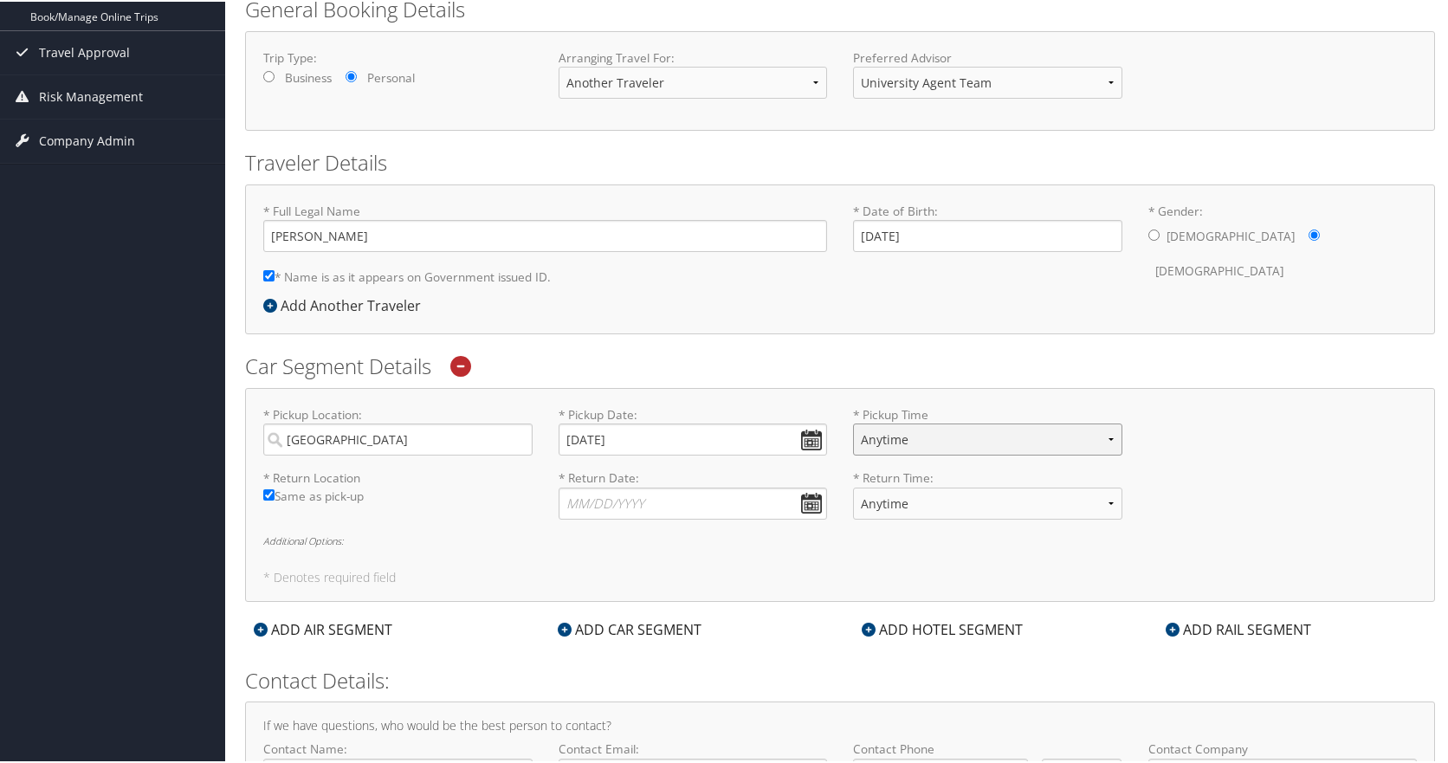
click at [921, 441] on select "Anytime 12:00 AM 1:00 AM 2:00 AM 3:00 AM 4:00 AM 5:00 AM 6:00 AM 7:00 AM 8:00 A…" at bounding box center [987, 438] width 269 height 32
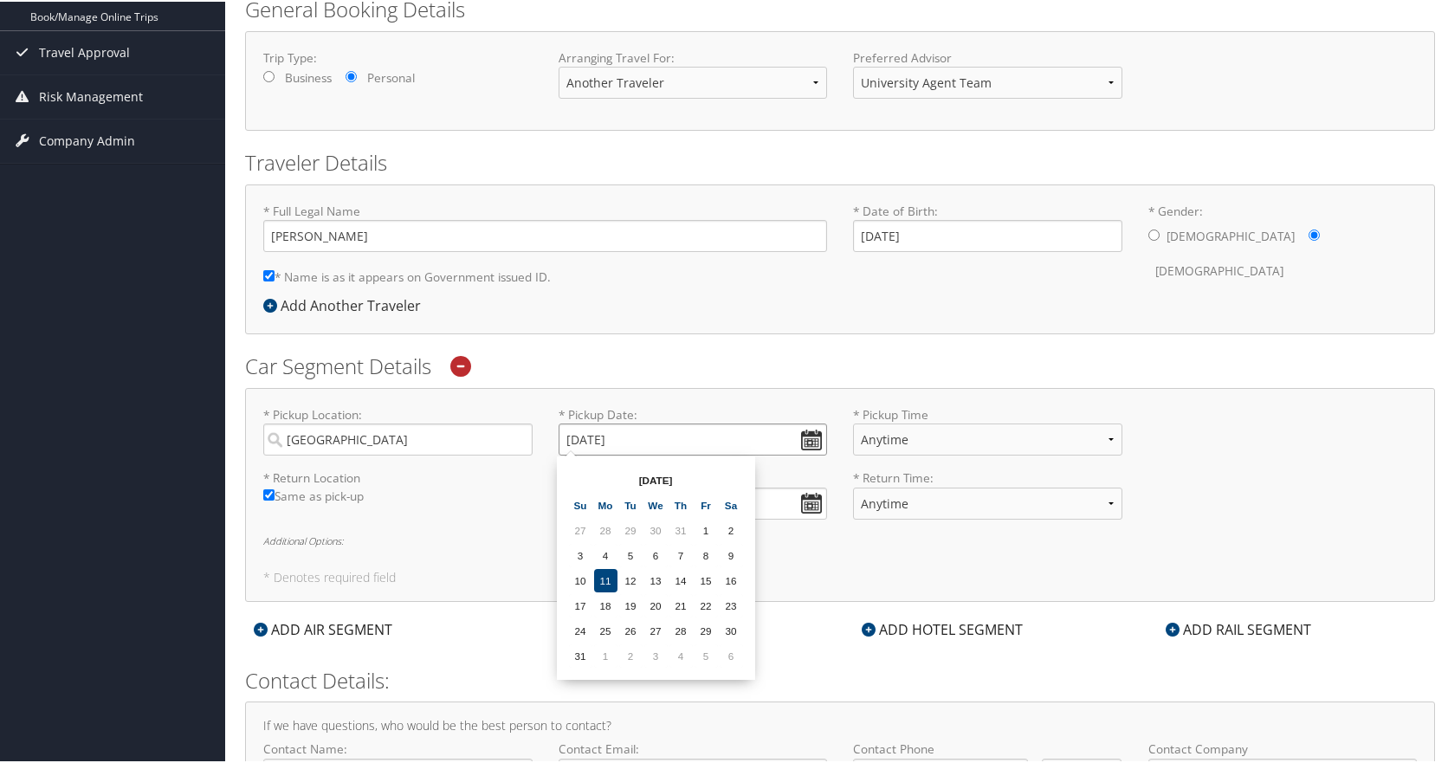
click at [794, 436] on input "[DATE]" at bounding box center [693, 438] width 269 height 32
click at [715, 575] on td "15" at bounding box center [706, 578] width 23 height 23
type input "[DATE]"
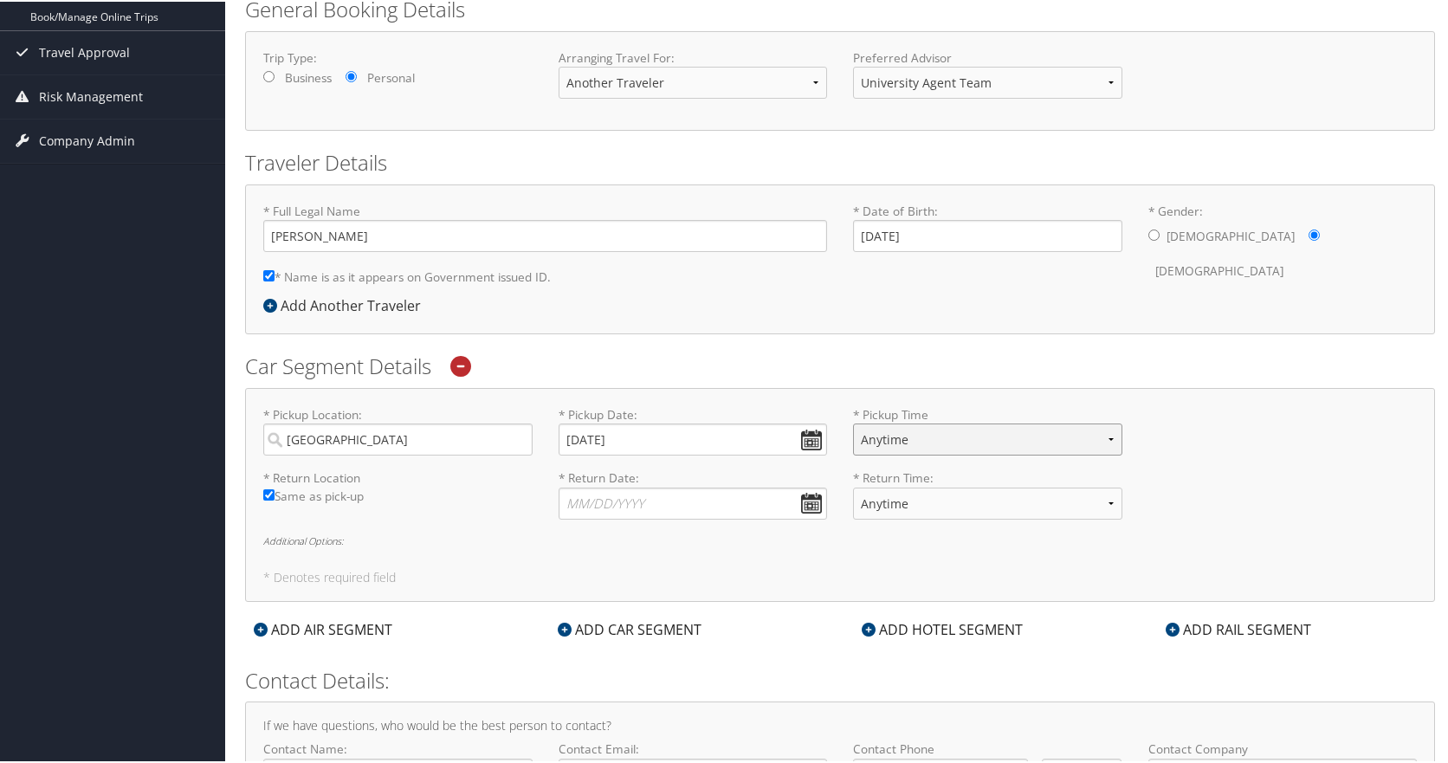
click at [1108, 440] on select "Anytime 12:00 AM 1:00 AM 2:00 AM 3:00 AM 4:00 AM 5:00 AM 6:00 AM 7:00 AM 8:00 A…" at bounding box center [987, 438] width 269 height 32
select select "5:00 PM"
click at [853, 422] on select "Anytime 12:00 AM 1:00 AM 2:00 AM 3:00 AM 4:00 AM 5:00 AM 6:00 AM 7:00 AM 8:00 A…" at bounding box center [987, 438] width 269 height 32
click at [806, 502] on input "* Return Date: Dates must be valid" at bounding box center [693, 502] width 269 height 32
click at [1007, 437] on select "Anytime 12:00 AM 1:00 AM 2:00 AM 3:00 AM 4:00 AM 5:00 AM 6:00 AM 7:00 AM 8:00 A…" at bounding box center [987, 438] width 269 height 32
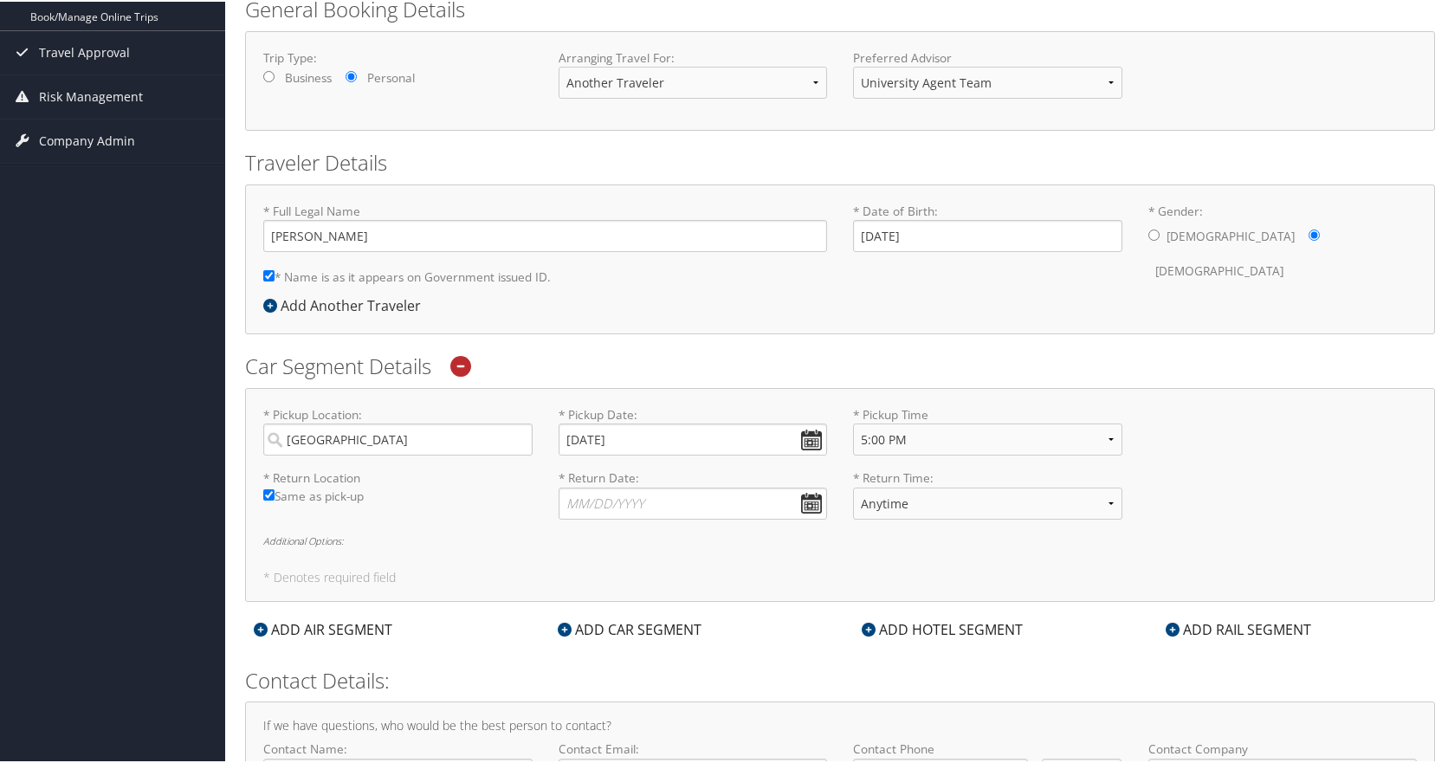
click at [1304, 438] on div "* Pickup Location: [GEOGRAPHIC_DATA] Required * Pickup Date: [DATE] Dates must …" at bounding box center [840, 436] width 1180 height 63
click at [710, 507] on input "* Return Date: Dates must be valid" at bounding box center [693, 502] width 269 height 32
click at [608, 671] on td "18" at bounding box center [605, 668] width 23 height 23
type input "[DATE]"
click at [1098, 502] on select "Anytime 12:00 AM 1:00 AM 2:00 AM 3:00 AM 4:00 AM 5:00 AM 6:00 AM 7:00 AM 8:00 A…" at bounding box center [987, 502] width 269 height 32
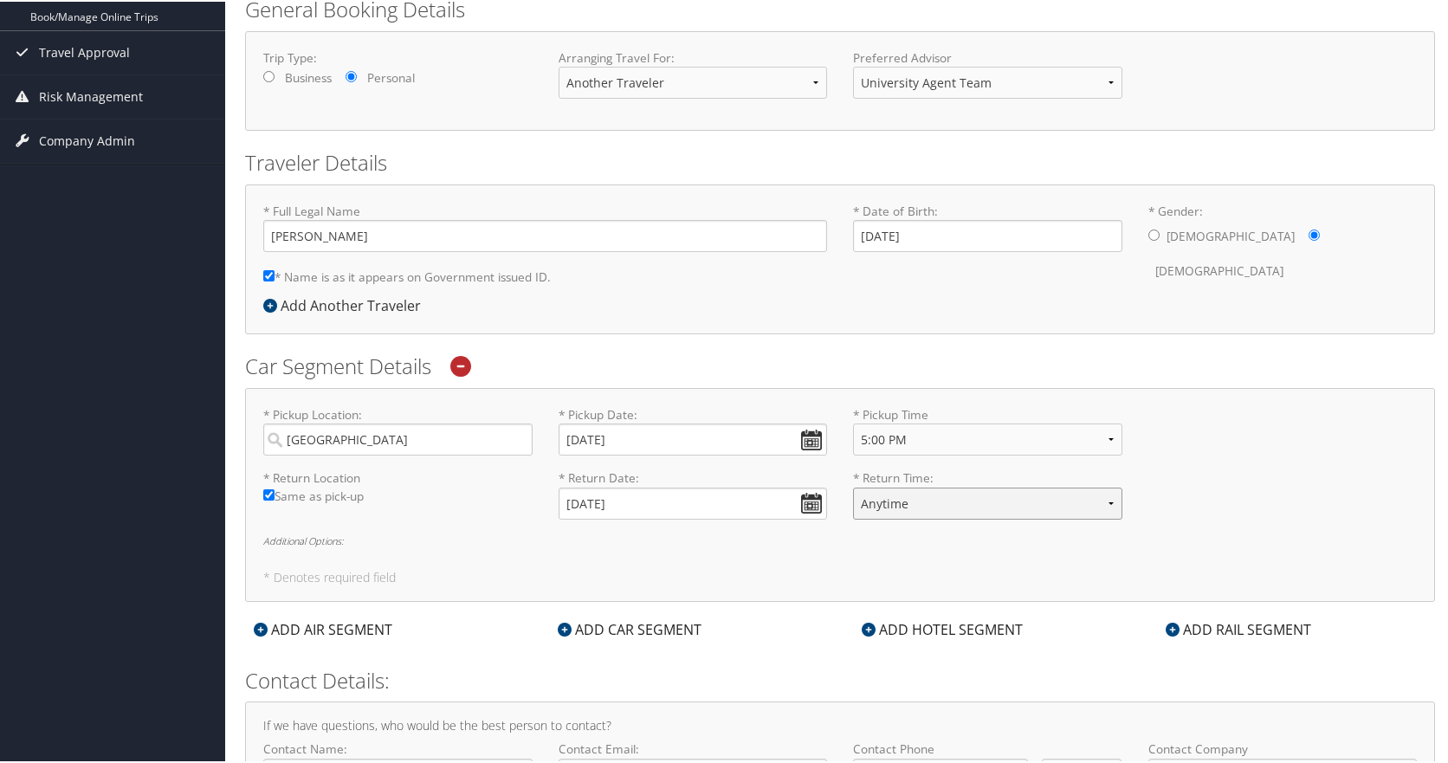
select select "5:00 PM"
click at [853, 486] on select "Anytime 12:00 AM 1:00 AM 2:00 AM 3:00 AM 4:00 AM 5:00 AM 6:00 AM 7:00 AM 8:00 A…" at bounding box center [987, 502] width 269 height 32
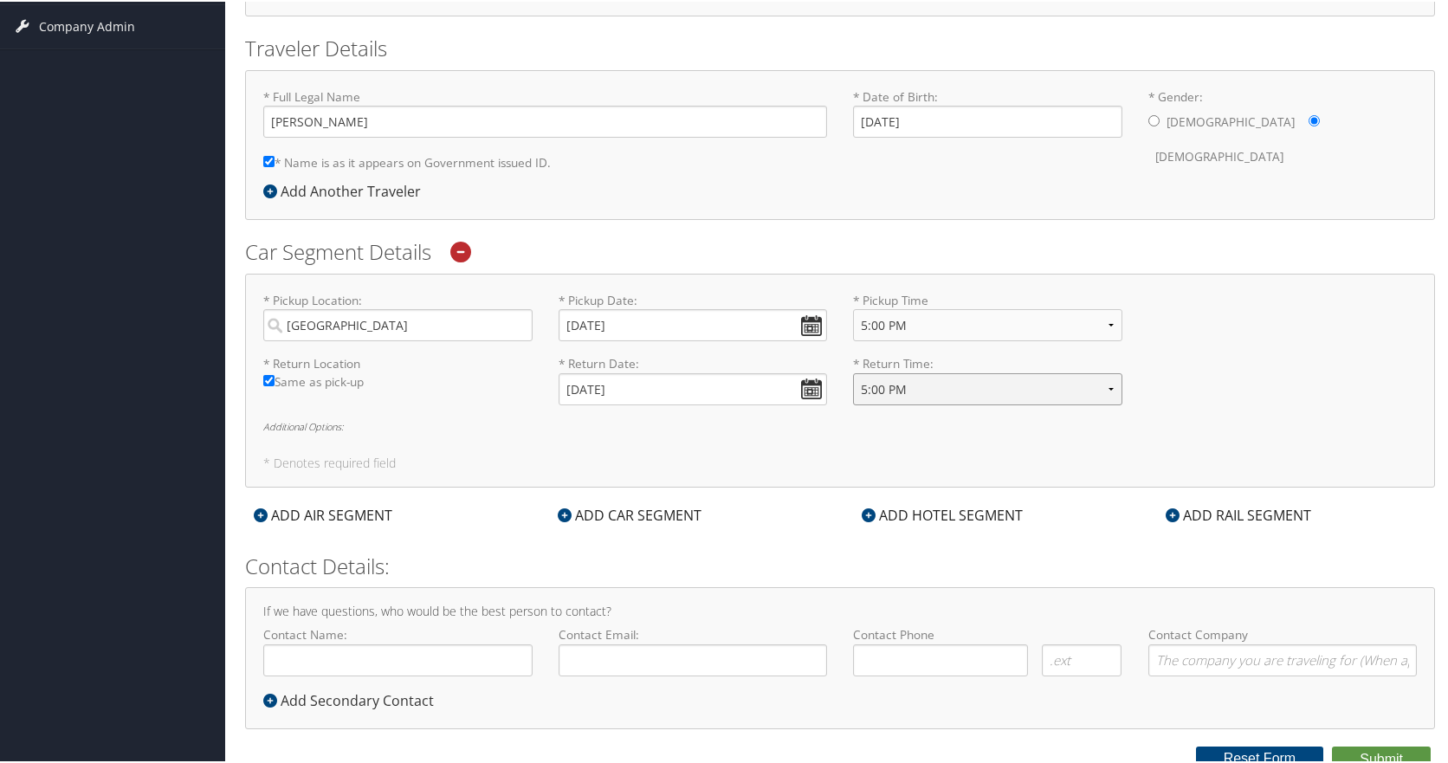
scroll to position [365, 0]
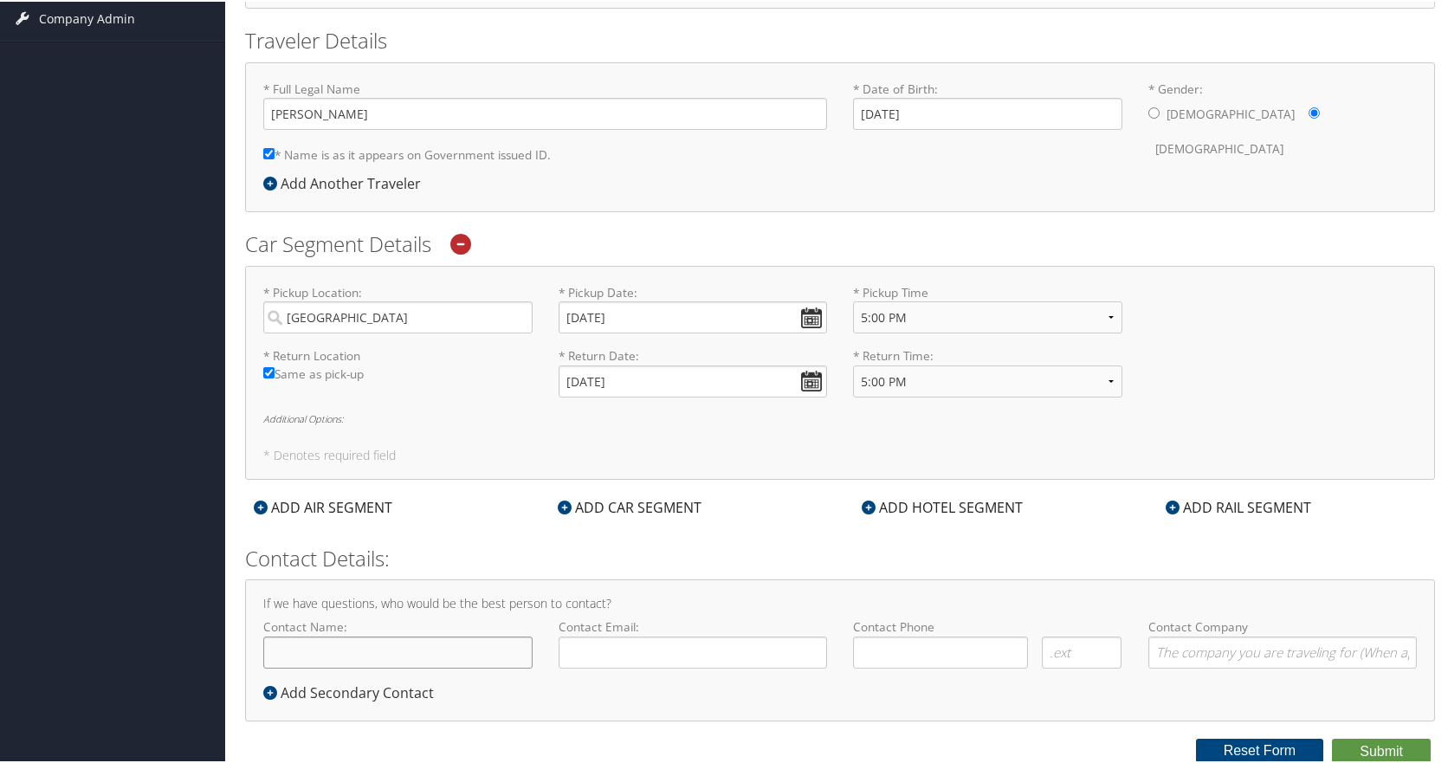
click at [450, 651] on input "Contact Name:" at bounding box center [397, 651] width 269 height 32
type input "[PERSON_NAME]"
click at [623, 646] on input "Contact Email:" at bounding box center [693, 651] width 269 height 32
type input "[PERSON_NAME][EMAIL_ADDRESS][DOMAIN_NAME]"
click at [860, 646] on input "( ) -" at bounding box center [940, 651] width 175 height 32
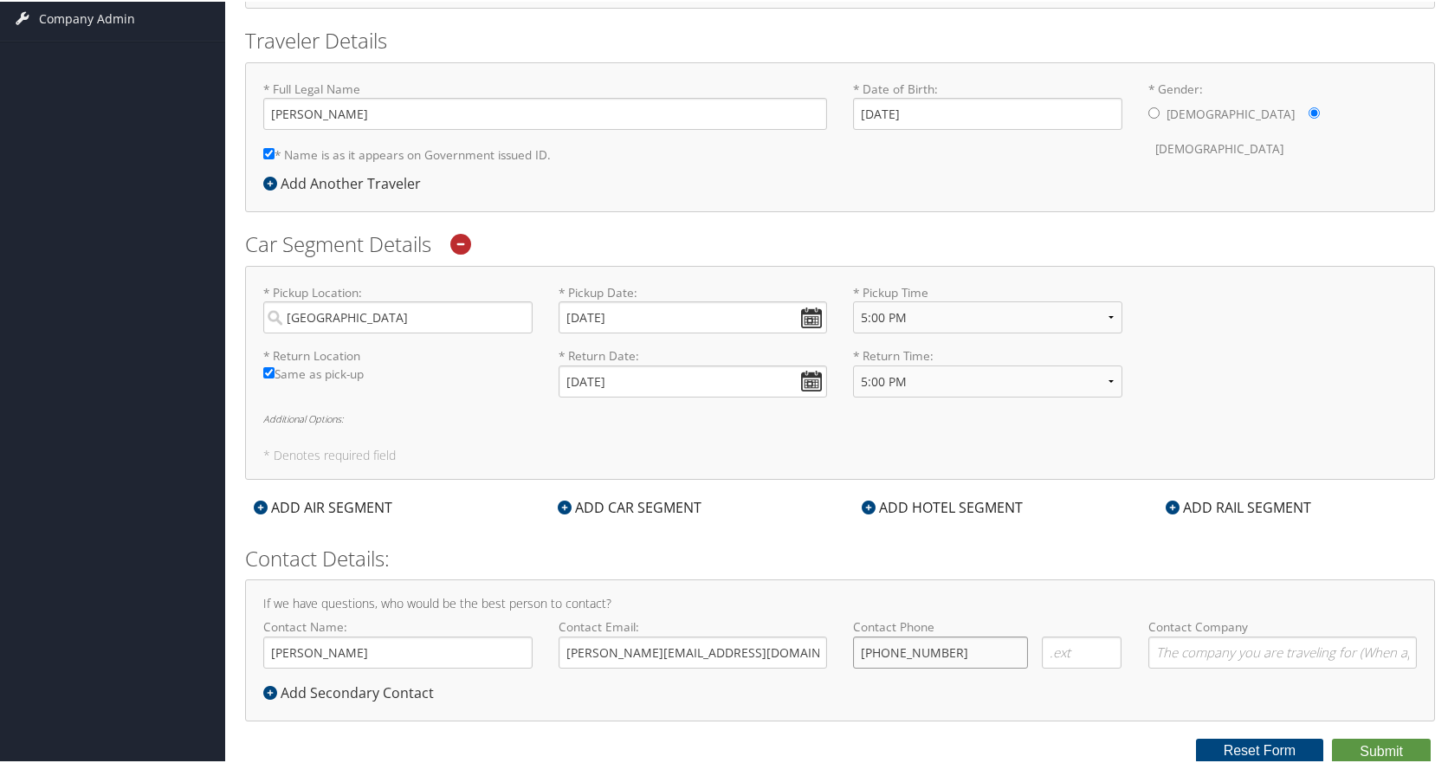
type input "[PHONE_NUMBER]"
click at [1248, 642] on input "Contact Company" at bounding box center [1283, 651] width 269 height 32
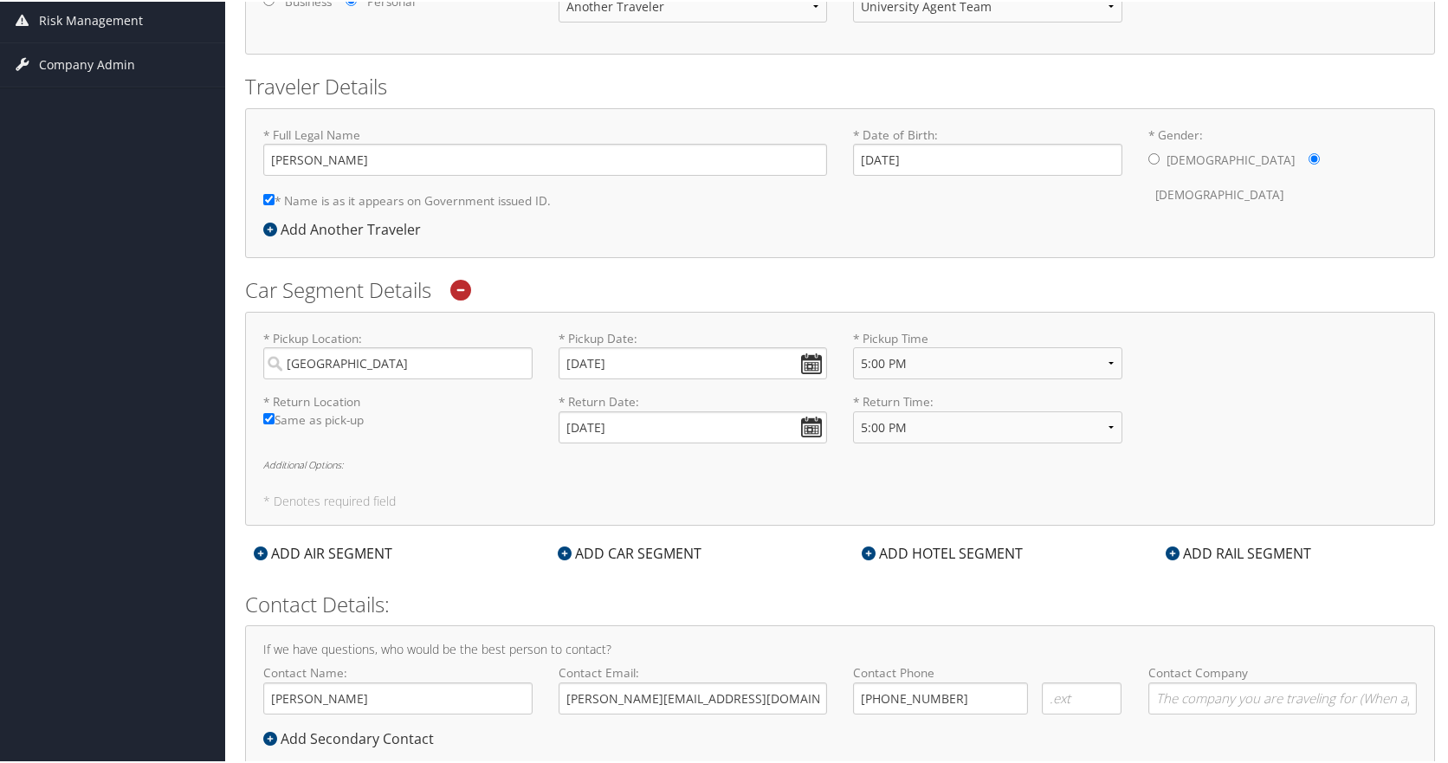
drag, startPoint x: 1447, startPoint y: 226, endPoint x: 1448, endPoint y: 196, distance: 30.3
click at [1448, 196] on html "Menu Dashboards ► AirPortal 360™ (Manager) My Travel Dashboard Trips ► Current/…" at bounding box center [727, 62] width 1455 height 763
click at [1299, 214] on div "* Full Legal Name [PERSON_NAME] * Name is as it appears on Government issued ID…" at bounding box center [840, 171] width 1180 height 93
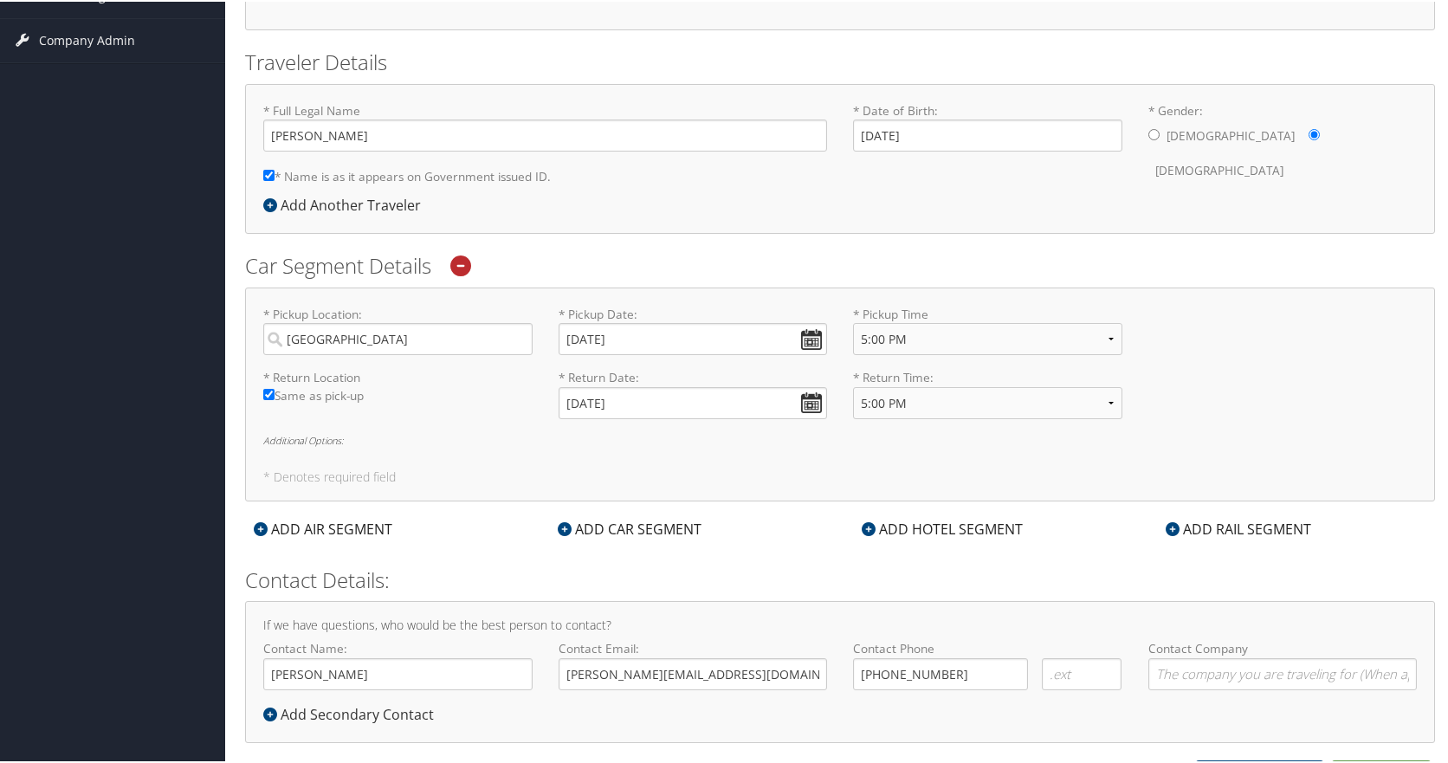
scroll to position [350, 0]
